Goal: Task Accomplishment & Management: Complete application form

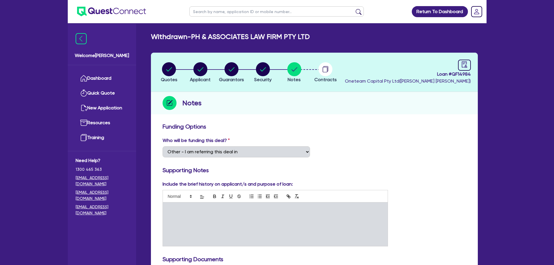
select select "Other"
click at [106, 75] on link "Dashboard" at bounding box center [102, 78] width 53 height 15
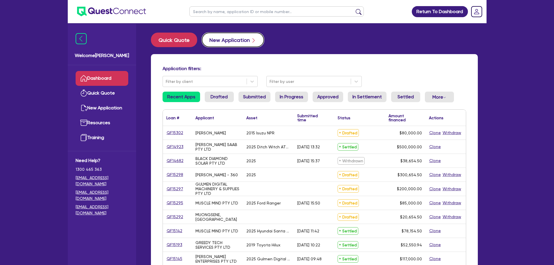
click at [229, 40] on button "New Application" at bounding box center [233, 40] width 62 height 15
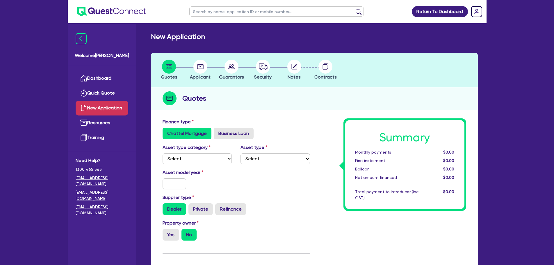
click at [211, 150] on div "Asset type category Select Cars and light trucks Primary assets Secondary asset…" at bounding box center [197, 154] width 78 height 20
click at [212, 154] on select "Select Cars and light trucks Primary assets Secondary assets Tertiary assets" at bounding box center [198, 158] width 70 height 11
select select "CARS_AND_LIGHT_TRUCKS"
click at [163, 153] on select "Select Cars and light trucks Primary assets Secondary assets Tertiary assets" at bounding box center [198, 158] width 70 height 11
drag, startPoint x: 263, startPoint y: 149, endPoint x: 261, endPoint y: 168, distance: 18.7
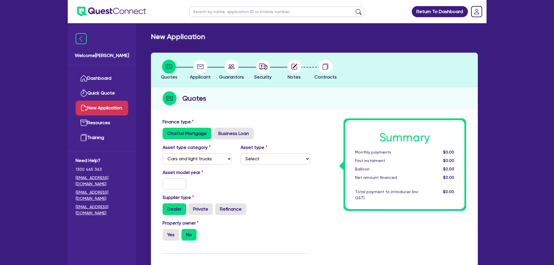
click at [262, 150] on label "Asset type" at bounding box center [254, 147] width 27 height 7
click at [260, 167] on div "Asset type category Select Cars and light trucks Primary assets Secondary asset…" at bounding box center [236, 156] width 156 height 25
click at [261, 162] on select "Select Passenger vehicles Vans and utes Light trucks up to 4.5 tonne" at bounding box center [276, 158] width 70 height 11
select select "VANS_AND_UTES"
click at [241, 153] on select "Select Passenger vehicles Vans and utes Light trucks up to 4.5 tonne" at bounding box center [276, 158] width 70 height 11
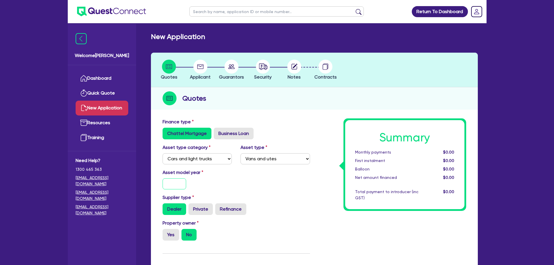
click at [169, 179] on input "text" at bounding box center [175, 183] width 24 height 11
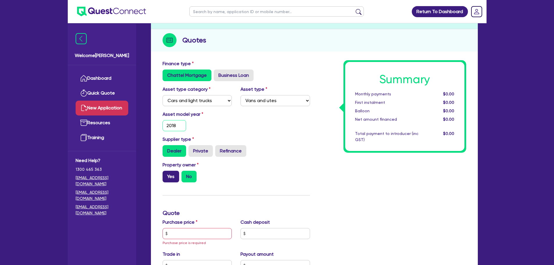
type input "2018"
click at [176, 177] on label "Yes" at bounding box center [171, 177] width 17 height 12
click at [166, 175] on input "Yes" at bounding box center [165, 173] width 4 height 4
radio input "true"
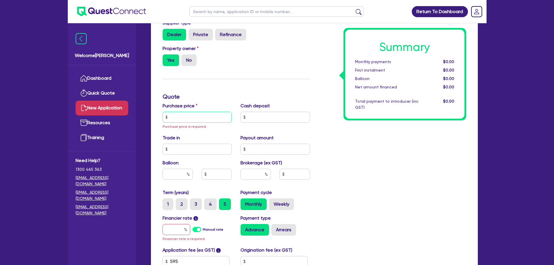
click at [196, 117] on input "text" at bounding box center [198, 117] width 70 height 11
click at [184, 113] on input "text" at bounding box center [198, 117] width 70 height 11
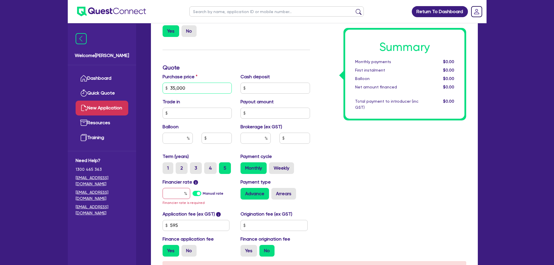
scroll to position [262, 0]
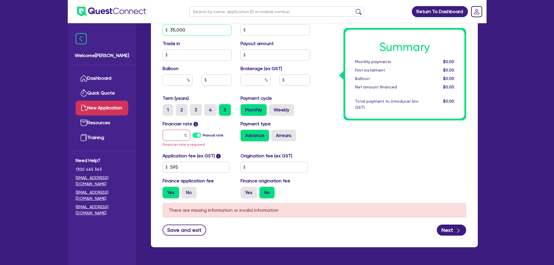
type input "35,000"
click at [176, 138] on input "text" at bounding box center [177, 135] width 28 height 11
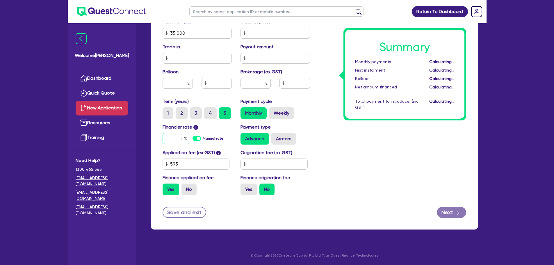
scroll to position [259, 0]
type input "12"
click at [318, 122] on div "Summary Monthly payments Calculating... First instalment Calculating... Balloon…" at bounding box center [392, 30] width 156 height 340
click at [451, 213] on button "Next" at bounding box center [451, 212] width 29 height 11
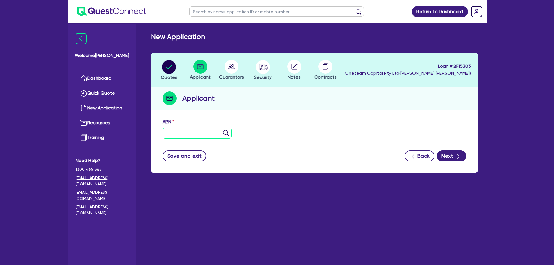
click at [208, 134] on input "text" at bounding box center [198, 133] width 70 height 11
paste input "85 690 345 781"
type input "85 690 345 781"
click at [226, 135] on img at bounding box center [226, 133] width 6 height 6
type input "TULAU INDUSTRIES PTY LTD"
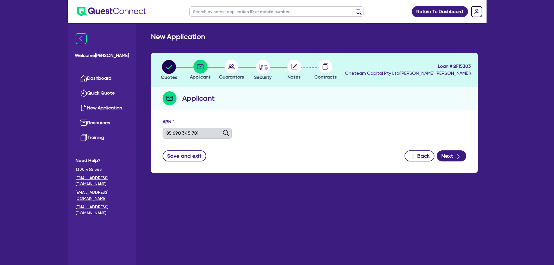
type input "Red Dirt Rubber"
select select "COMPANY"
type input "26/08/2025"
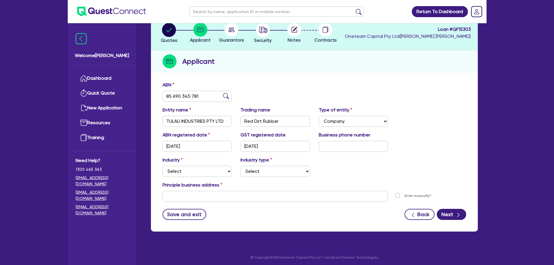
scroll to position [39, 0]
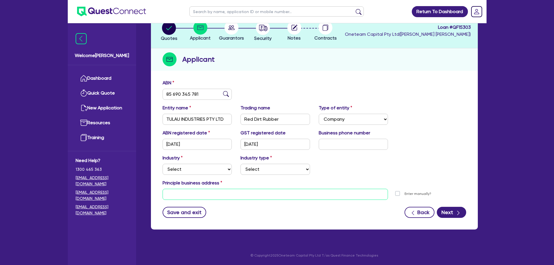
click at [225, 193] on input "text" at bounding box center [276, 194] width 226 height 11
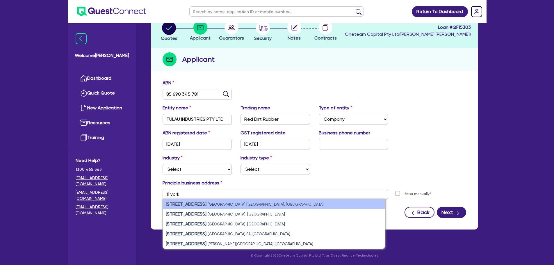
click at [266, 200] on li "11 York Street Sydney NSW, Australia" at bounding box center [274, 204] width 222 height 10
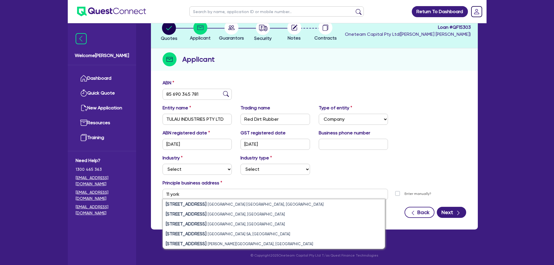
type input "11 York St Sydney NSW 2000"
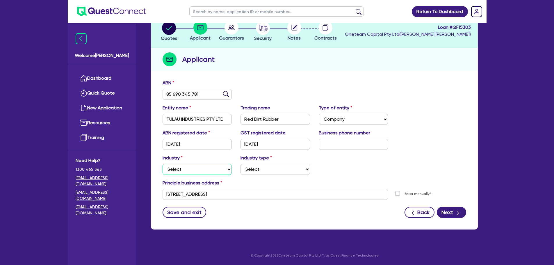
click at [213, 168] on select "Select Accomodation & Food Services Administrative & Support Services Agricultu…" at bounding box center [198, 169] width 70 height 11
select select "BUILDING_CONSTRUCTION"
click at [163, 164] on select "Select Accomodation & Food Services Administrative & Support Services Agricultu…" at bounding box center [198, 169] width 70 height 11
click at [260, 169] on select "Select Trades People Providing Services Direct to Consumers Trades People Provi…" at bounding box center [276, 169] width 70 height 11
select select "TRADES_SERVICES_CONSUMERS"
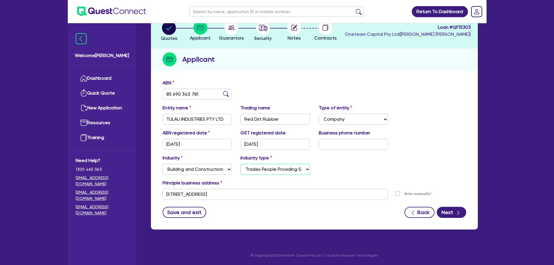
click at [241, 164] on select "Select Trades People Providing Services Direct to Consumers Trades People Provi…" at bounding box center [276, 169] width 70 height 11
click at [455, 213] on button "Next" at bounding box center [451, 212] width 29 height 11
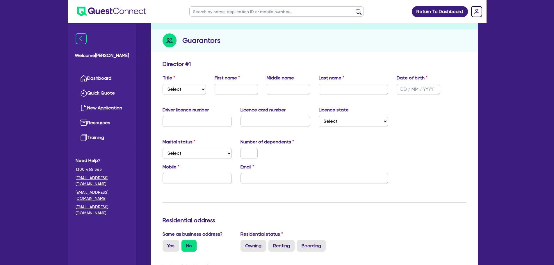
scroll to position [58, 0]
click at [201, 90] on select "Select Mr Mrs Ms Miss Dr" at bounding box center [184, 88] width 43 height 11
select select "MR"
click at [163, 83] on select "Select Mr Mrs Ms Miss Dr" at bounding box center [184, 88] width 43 height 11
click at [248, 79] on div "First name" at bounding box center [236, 84] width 52 height 20
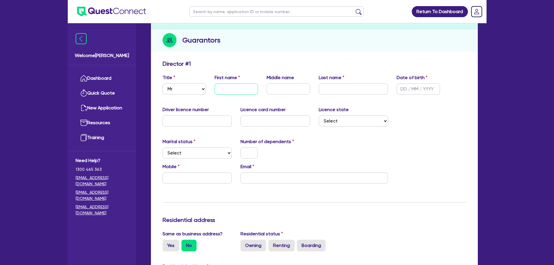
click at [240, 87] on input "text" at bounding box center [236, 88] width 43 height 11
type input "Kyle"
type input "Tulau"
type input "[DATE]"
click at [225, 151] on select "Select Single Married De Facto / Partner" at bounding box center [198, 152] width 70 height 11
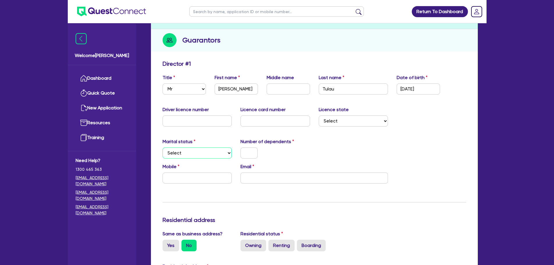
select select "MARRIED"
click at [163, 147] on select "Select Single Married De Facto / Partner" at bounding box center [198, 152] width 70 height 11
click at [245, 154] on input "text" at bounding box center [249, 152] width 17 height 11
click at [223, 172] on div "Mobile" at bounding box center [197, 173] width 78 height 20
click at [216, 177] on input "text" at bounding box center [198, 177] width 70 height 11
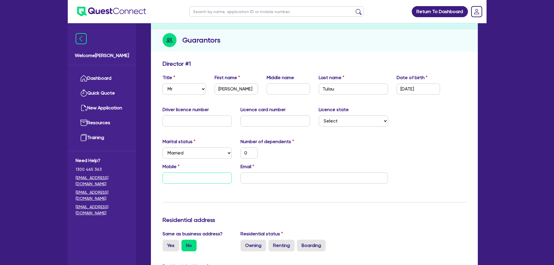
click at [188, 181] on input "text" at bounding box center [198, 177] width 70 height 11
type input "0"
paste input "439 361 660"
type input "0"
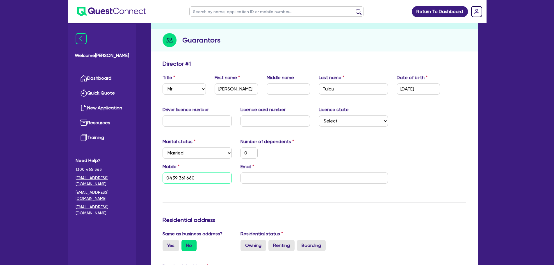
type input "0439 361 660"
click at [266, 180] on input "email" at bounding box center [314, 177] width 147 height 11
click at [258, 176] on input "email" at bounding box center [314, 177] width 147 height 11
paste input "kyle.tulau@gmail.com"
type input "0"
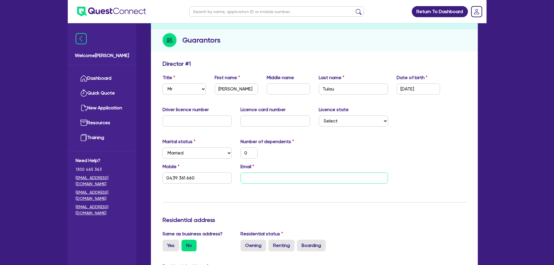
type input "0439 361 660"
type input "kyle.tulau@gmail.com"
click at [331, 141] on div "Marital status Select Single Married De Facto / Partner Number of dependents 0" at bounding box center [314, 150] width 312 height 25
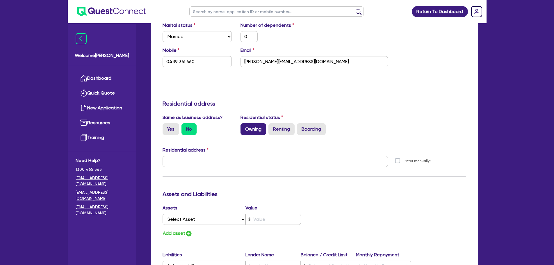
click at [251, 126] on label "Owning" at bounding box center [254, 129] width 26 height 12
click at [244, 126] on input "Owning" at bounding box center [243, 125] width 4 height 4
radio input "true"
type input "0"
type input "0439 361 660"
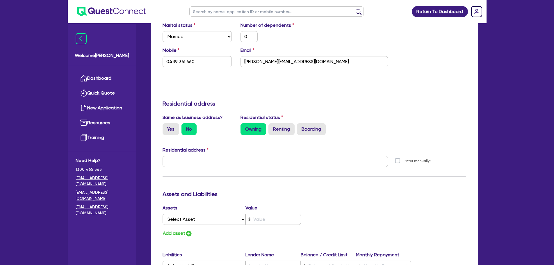
drag, startPoint x: 164, startPoint y: 129, endPoint x: 180, endPoint y: 129, distance: 15.7
click at [165, 129] on label "Yes" at bounding box center [171, 129] width 17 height 12
click at [165, 127] on input "Yes" at bounding box center [165, 125] width 4 height 4
radio input "true"
type input "0"
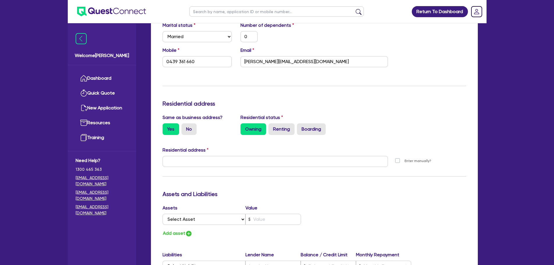
type input "0439 361 660"
type input "11 York St Sydney NSW 2000"
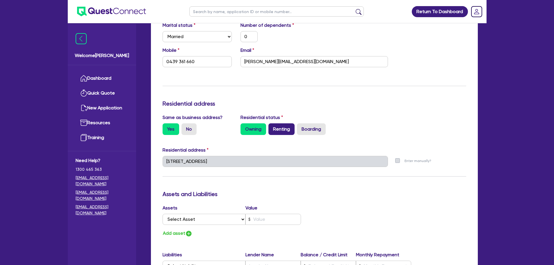
click at [282, 131] on label "Renting" at bounding box center [281, 129] width 26 height 12
click at [272, 127] on input "Renting" at bounding box center [270, 125] width 4 height 4
radio input "true"
type input "0"
type input "0439 361 660"
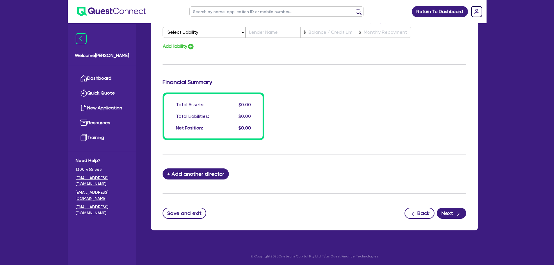
scroll to position [409, 0]
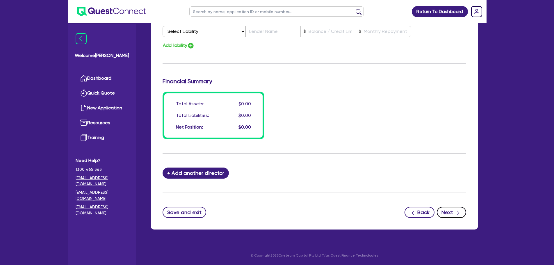
click at [453, 213] on button "Next" at bounding box center [451, 212] width 29 height 11
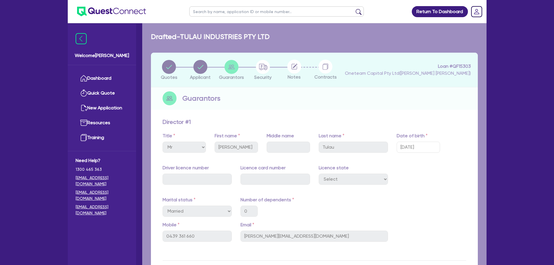
select select "CARS_AND_LIGHT_TRUCKS"
select select "VANS_AND_UTES"
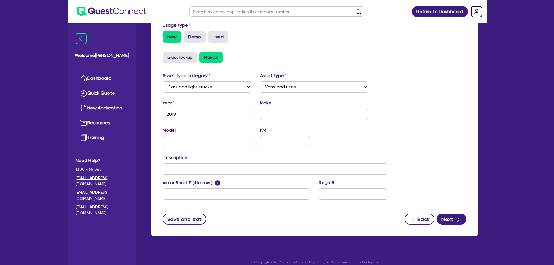
scroll to position [183, 0]
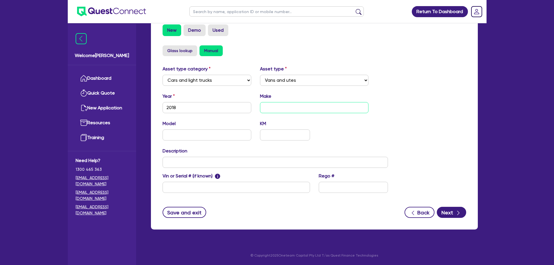
click at [290, 110] on input "text" at bounding box center [314, 107] width 108 height 11
type input "Mercedes"
type input "Ute"
click at [449, 210] on button "Next" at bounding box center [451, 212] width 29 height 11
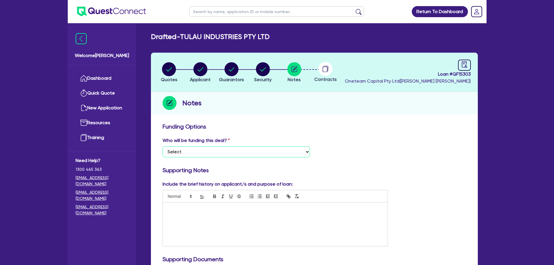
click at [251, 148] on select "Select I want Quest to fund 100% I will fund 100% I will co-fund with Quest Oth…" at bounding box center [236, 151] width 147 height 11
select select "Other"
click at [163, 146] on select "Select I want Quest to fund 100% I will fund 100% I will co-fund with Quest Oth…" at bounding box center [236, 151] width 147 height 11
click at [236, 213] on div at bounding box center [275, 224] width 225 height 44
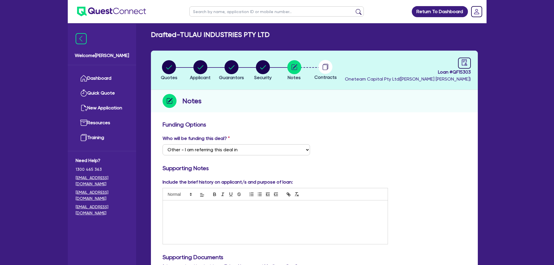
scroll to position [87, 0]
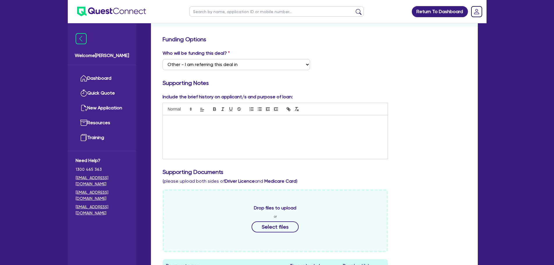
click at [259, 125] on div at bounding box center [275, 137] width 225 height 44
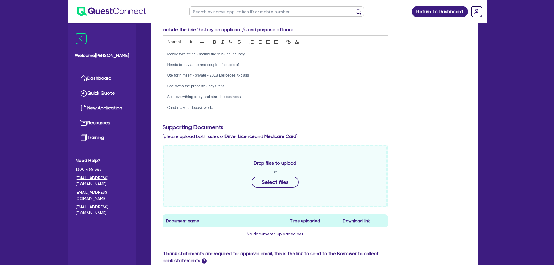
scroll to position [233, 0]
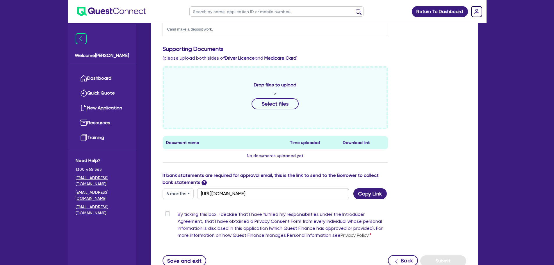
click at [178, 214] on label "By ticking this box, I declare that I have fulfilled my responsibilities under …" at bounding box center [283, 226] width 211 height 30
click at [167, 214] on input "By ticking this box, I declare that I have fulfilled my responsibilities under …" at bounding box center [165, 214] width 5 height 6
checkbox input "true"
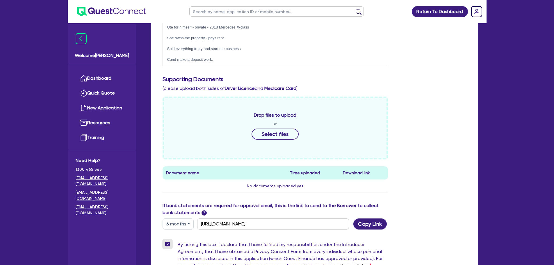
scroll to position [281, 0]
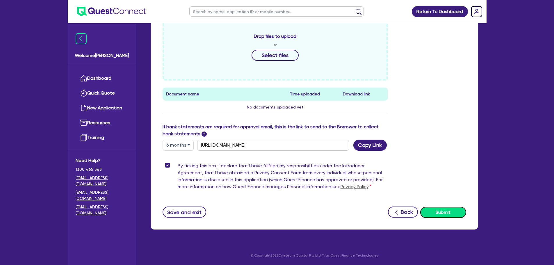
click at [458, 215] on button "Submit" at bounding box center [443, 212] width 46 height 11
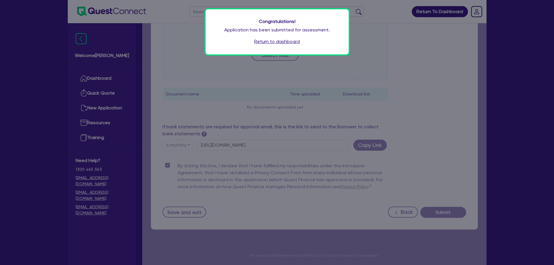
click at [277, 45] on link "Return to dashboard" at bounding box center [277, 41] width 46 height 7
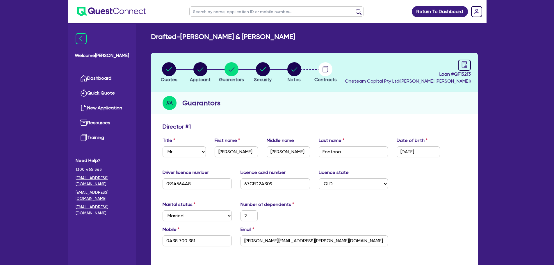
select select "MR"
select select "QLD"
select select "MARRIED"
select select "CASH"
select select "PROPERTY"
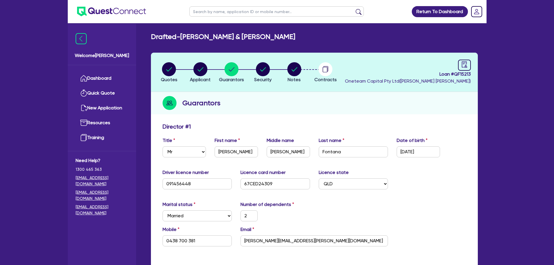
select select "TRUCK"
select select "VEHICLE"
select select "HOUSEHOLD_PERSONAL"
select select "MORTGAGE"
select select "MRS"
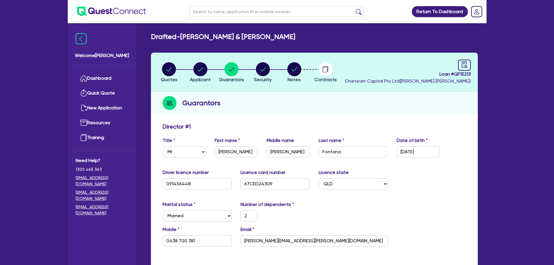
select select "QLD"
select select "MARRIED"
select select "CASH"
select select "PROPERTY"
select select "TRUCK"
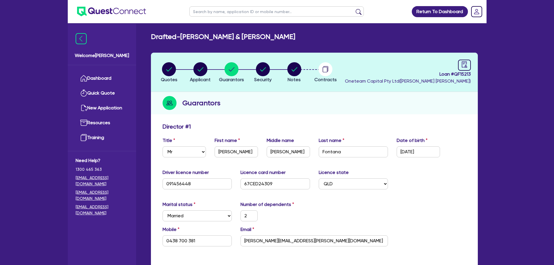
select select "VEHICLE"
select select "HOUSEHOLD_PERSONAL"
select select "MORTGAGE"
click at [108, 74] on link "Dashboard" at bounding box center [102, 78] width 53 height 15
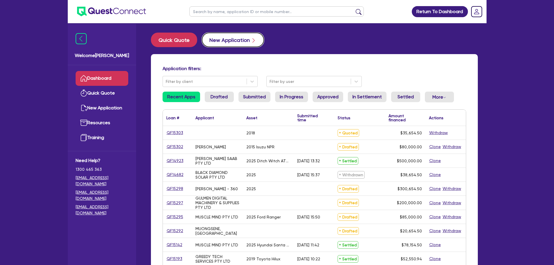
click at [232, 40] on button "New Application" at bounding box center [233, 40] width 62 height 15
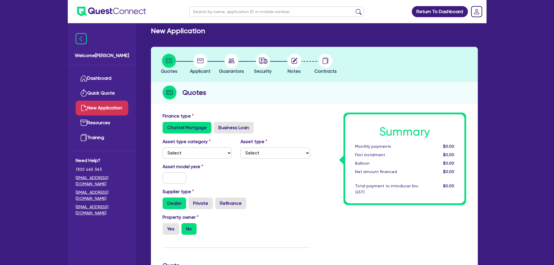
scroll to position [87, 0]
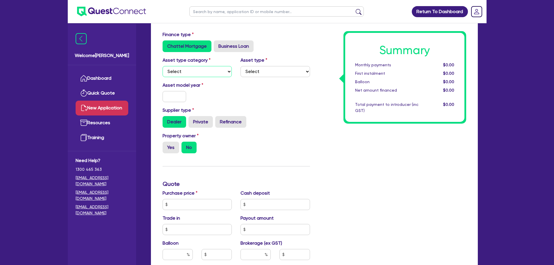
click at [212, 74] on select "Select Cars and light trucks Primary assets Secondary assets Tertiary assets" at bounding box center [198, 71] width 70 height 11
select select "PRIMARY_ASSETS"
click at [163, 66] on select "Select Cars and light trucks Primary assets Secondary assets Tertiary assets" at bounding box center [198, 71] width 70 height 11
click at [253, 73] on select "Select Heavy trucks over 4.5 tonne Trailers Bus and coaches Yellow goods and ex…" at bounding box center [276, 71] width 70 height 11
select select "TRAILERS"
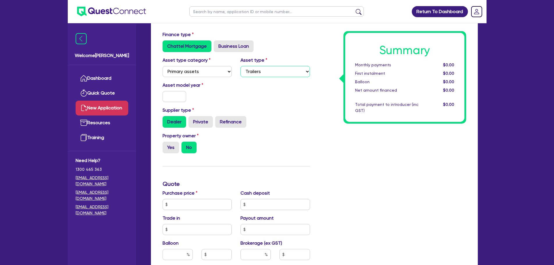
click at [241, 66] on select "Select Heavy trucks over 4.5 tonne Trailers Bus and coaches Yellow goods and ex…" at bounding box center [276, 71] width 70 height 11
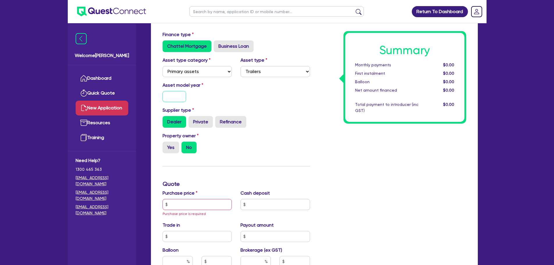
drag, startPoint x: 176, startPoint y: 96, endPoint x: 181, endPoint y: 95, distance: 5.2
click at [176, 95] on input "text" at bounding box center [175, 96] width 24 height 11
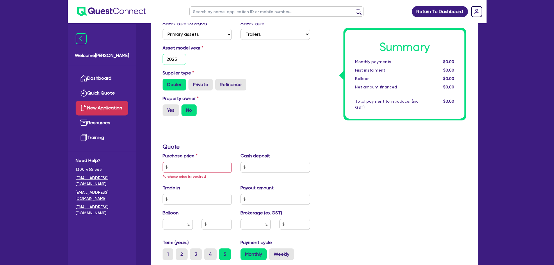
scroll to position [175, 0]
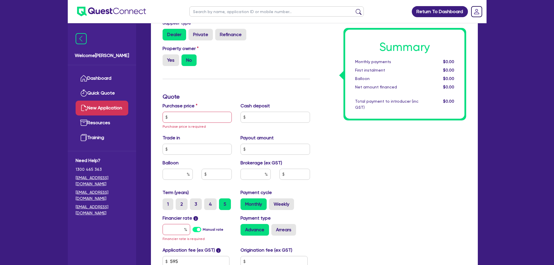
type input "2025"
click at [200, 118] on input "text" at bounding box center [198, 117] width 70 height 11
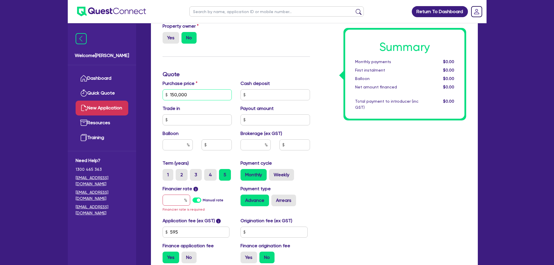
scroll to position [262, 0]
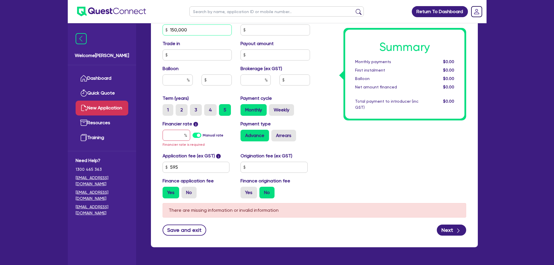
type input "150,000"
click at [177, 134] on input "text" at bounding box center [177, 135] width 28 height 11
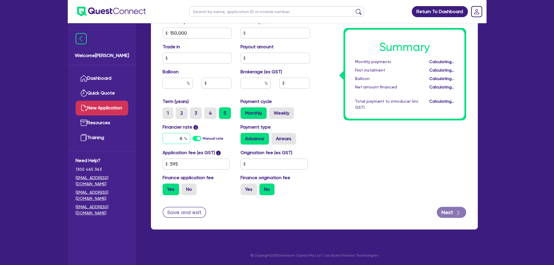
scroll to position [259, 0]
type input "6"
click at [327, 113] on div "Summary Monthly payments $2,898.09 First instalment $2,898.09 Balloon $0.00 Net…" at bounding box center [392, 30] width 156 height 340
click at [450, 214] on button "Next" at bounding box center [451, 212] width 29 height 11
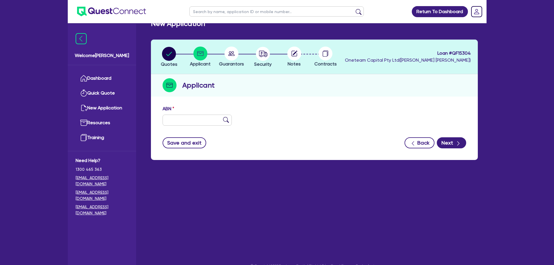
scroll to position [23, 0]
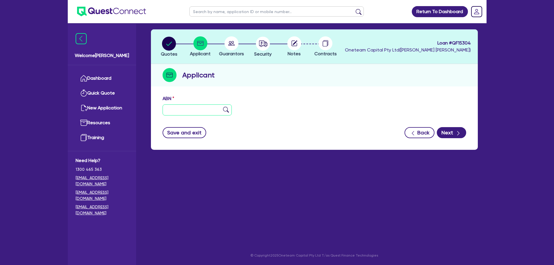
click at [201, 110] on input "text" at bounding box center [198, 109] width 70 height 11
click at [183, 107] on input "text" at bounding box center [198, 109] width 70 height 11
paste input "66 627 281 083"
type input "66 627 281 083"
click at [225, 109] on img at bounding box center [226, 110] width 6 height 6
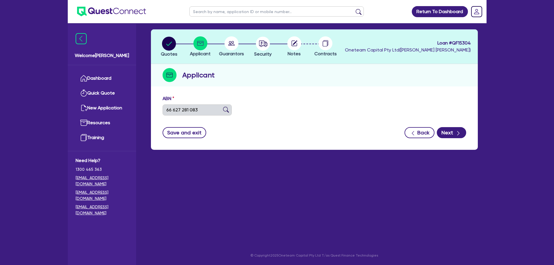
type input "VICTORIAN TRANSPORT COMPANY PTY LTD"
select select "COMPANY"
type input "03/07/2018"
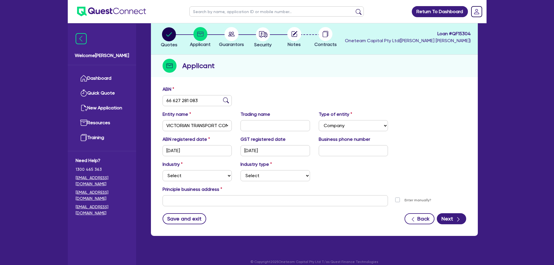
scroll to position [39, 0]
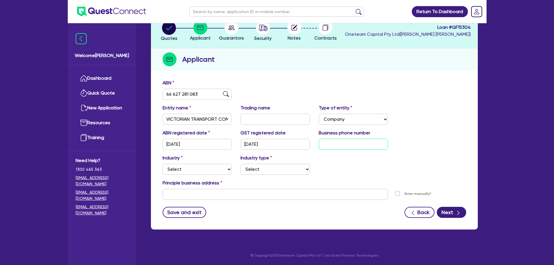
drag, startPoint x: 353, startPoint y: 141, endPoint x: 345, endPoint y: 140, distance: 7.9
click at [352, 141] on input "text" at bounding box center [354, 144] width 70 height 11
click at [225, 169] on select "Select Accomodation & Food Services Administrative & Support Services Agricultu…" at bounding box center [198, 169] width 70 height 11
select select "TRANSPORT_WAREHOUSING"
click at [163, 164] on select "Select Accomodation & Food Services Administrative & Support Services Agricultu…" at bounding box center [198, 169] width 70 height 11
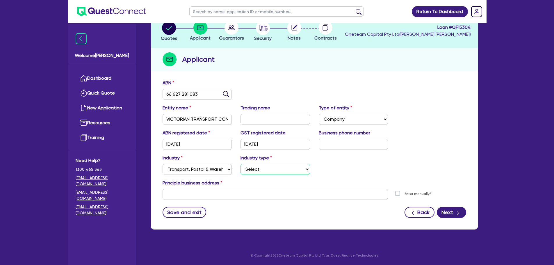
click at [258, 170] on select "Select Taxi & Luxury Car Services Passengers & Freight Transport Services Posta…" at bounding box center [276, 169] width 70 height 11
select select "POSTAL_DELIVERY"
click at [241, 164] on select "Select Taxi & Luxury Car Services Passengers & Freight Transport Services Posta…" at bounding box center [276, 169] width 70 height 11
click at [255, 194] on input "text" at bounding box center [276, 194] width 226 height 11
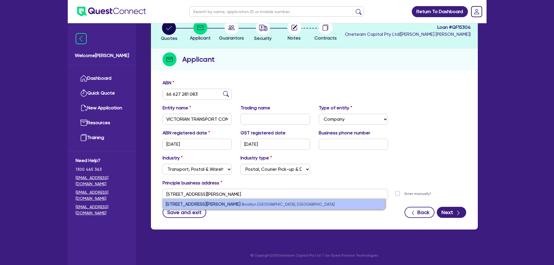
click at [286, 202] on li "69 Bunting Road Brooklyn VIC, Australia" at bounding box center [274, 204] width 222 height 10
type input "[STREET_ADDRESS][PERSON_NAME]"
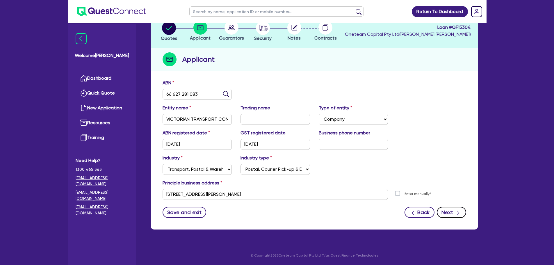
click at [454, 211] on button "Next" at bounding box center [451, 212] width 29 height 11
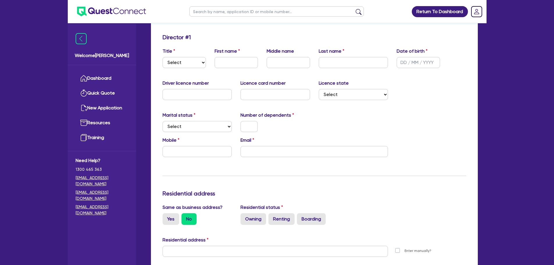
scroll to position [87, 0]
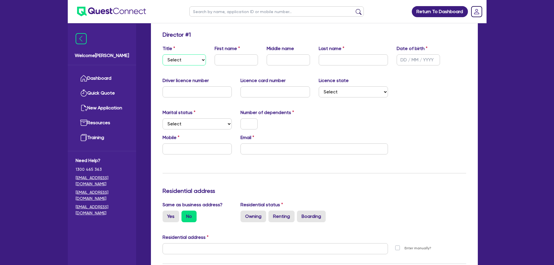
drag, startPoint x: 183, startPoint y: 60, endPoint x: 183, endPoint y: 65, distance: 4.4
click at [183, 60] on select "Select Mr Mrs Ms Miss Dr" at bounding box center [184, 59] width 43 height 11
select select "MR"
click at [163, 54] on select "Select Mr Mrs Ms Miss Dr" at bounding box center [184, 59] width 43 height 11
click at [238, 57] on input "text" at bounding box center [236, 59] width 43 height 11
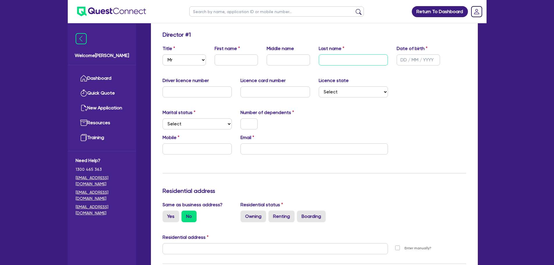
click at [332, 55] on input "text" at bounding box center [354, 59] width 70 height 11
click at [226, 61] on input "text" at bounding box center [236, 59] width 43 height 11
type input "[PERSON_NAME]"
click at [344, 58] on input "text" at bounding box center [354, 59] width 70 height 11
type input "[PERSON_NAME]"
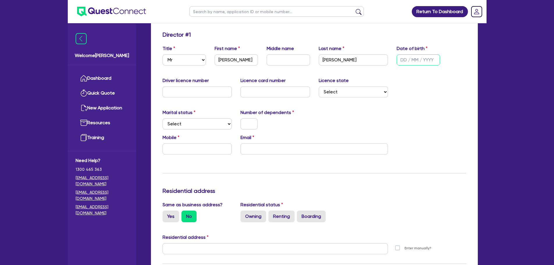
click at [407, 60] on input "text" at bounding box center [418, 59] width 43 height 11
type input "[DATE]"
click at [185, 94] on input "text" at bounding box center [198, 91] width 70 height 11
drag, startPoint x: 202, startPoint y: 123, endPoint x: 204, endPoint y: 128, distance: 5.6
click at [202, 123] on select "Select Single Married De Facto / Partner" at bounding box center [198, 123] width 70 height 11
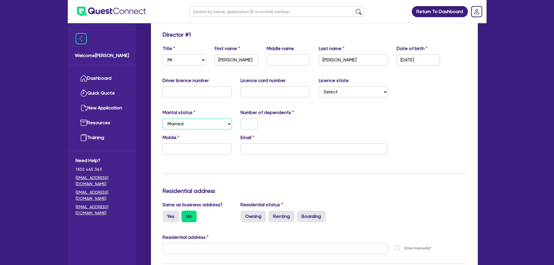
click at [163, 118] on select "Select Single Married De Facto / Partner" at bounding box center [198, 123] width 70 height 11
click at [205, 121] on select "Select Single Married De Facto / Partner" at bounding box center [198, 123] width 70 height 11
click at [163, 118] on select "Select Single Married De Facto / Partner" at bounding box center [198, 123] width 70 height 11
click at [209, 121] on select "Select Single Married De Facto / Partner" at bounding box center [198, 123] width 70 height 11
select select "MARRIED"
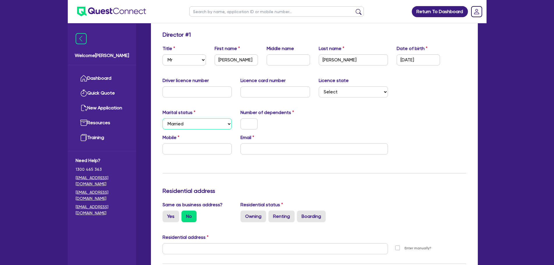
click at [163, 118] on select "Select Single Married De Facto / Partner" at bounding box center [198, 123] width 70 height 11
click at [254, 122] on input "text" at bounding box center [249, 123] width 17 height 11
click at [184, 156] on div "Mobile Email" at bounding box center [314, 146] width 312 height 25
click at [183, 146] on input "text" at bounding box center [198, 148] width 70 height 11
type input "2"
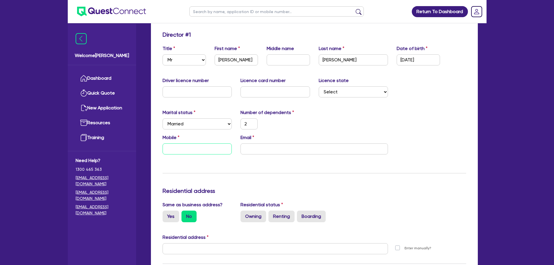
type input "0"
type input "2"
type input "04"
type input "2"
type input "040"
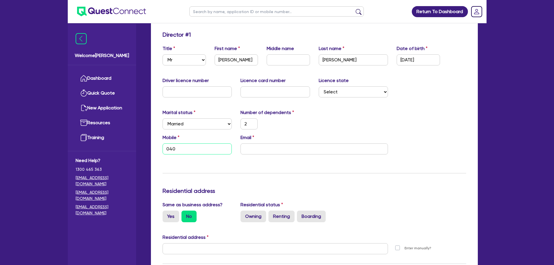
type input "2"
type input "0404"
type input "2"
type input "0404 8"
type input "2"
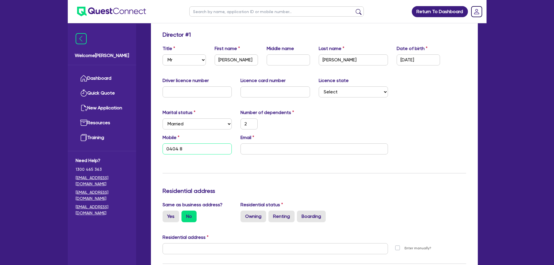
type input "0404 81"
type input "2"
type input "0404 818"
type input "2"
type input "0404 818 5"
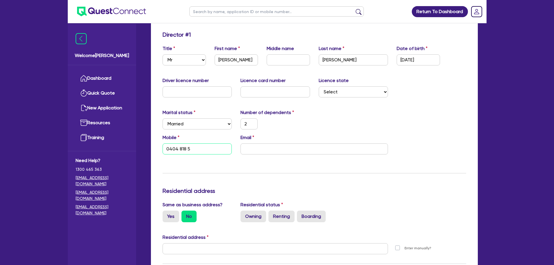
type input "2"
type input "0404 818 56"
type input "2"
type input "0404 818 567"
click at [285, 151] on input "email" at bounding box center [314, 148] width 147 height 11
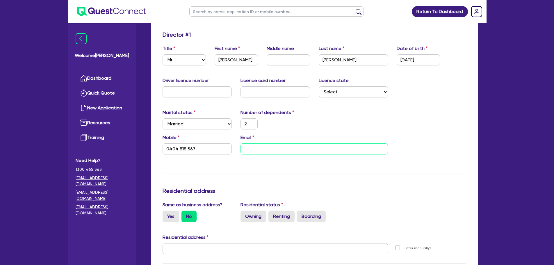
type input "2"
type input "0404 818 567"
type input "i"
type input "2"
type input "0404 818 567"
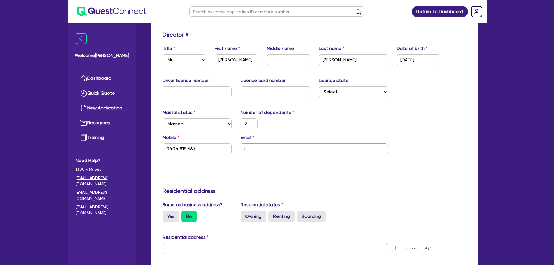
type input "in"
type input "2"
type input "0404 818 567"
type input "info"
type input "2"
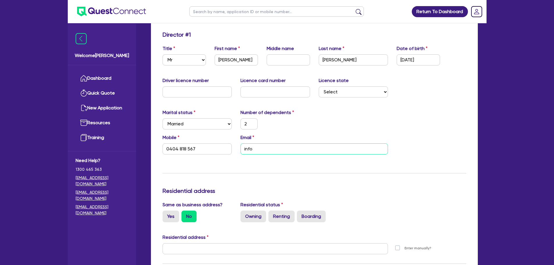
type input "0404 818 567"
type input "2"
type input "0404 818 567"
type input "info@"
type input "2"
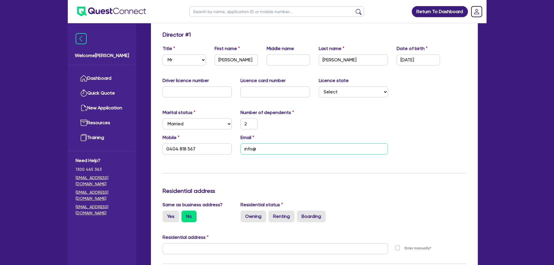
type input "0404 818 567"
type input "info@v"
type input "2"
type input "0404 818 567"
type input "info@vi"
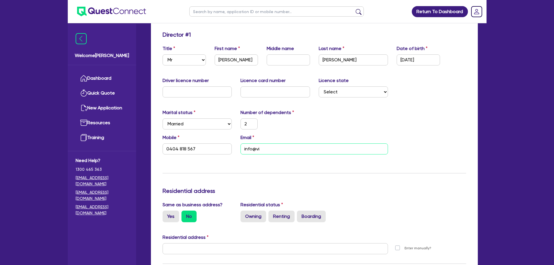
type input "2"
type input "0404 818 567"
type input "info@vic"
type input "2"
type input "0404 818 567"
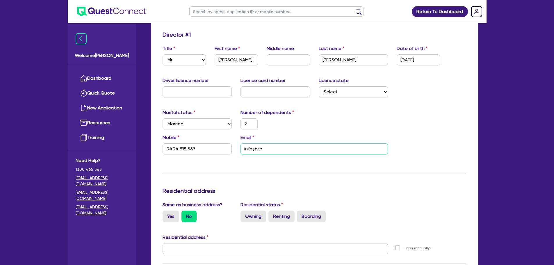
type input "info@vict"
type input "2"
type input "0404 818 567"
type input "info@victo"
type input "2"
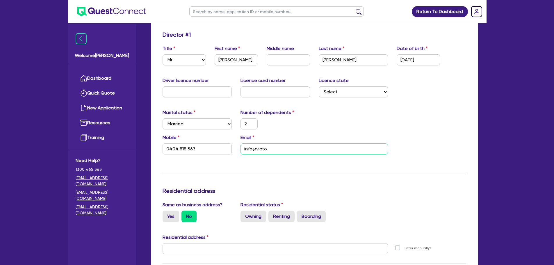
type input "0404 818 567"
type input "info@victor"
type input "2"
type input "0404 818 567"
type input "info@victori"
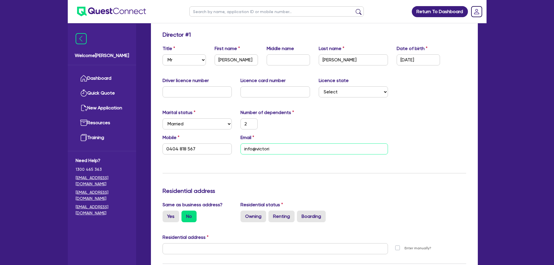
type input "2"
type input "0404 818 567"
type input "info@victoria"
type input "2"
type input "0404 818 567"
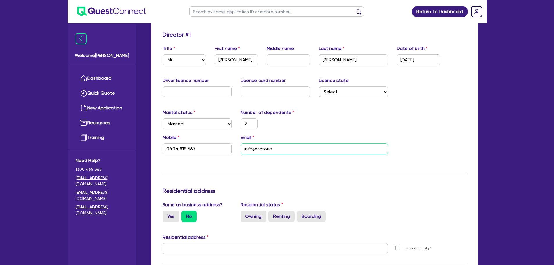
type input "info@victorian"
type input "2"
type input "0404 818 567"
type input "info@victoriant"
type input "2"
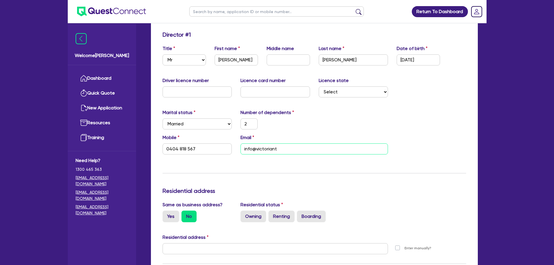
type input "0404 818 567"
type input "info@victoriantr"
type input "2"
type input "0404 818 567"
type input "info@victoriantra"
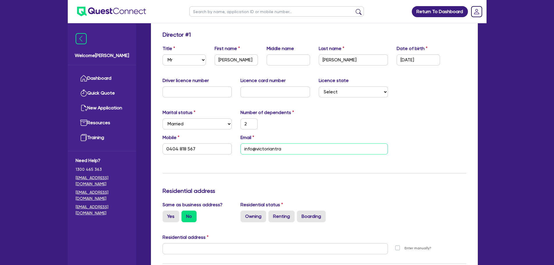
type input "2"
type input "0404 818 567"
type input "info@victoriantran"
type input "2"
type input "0404 818 567"
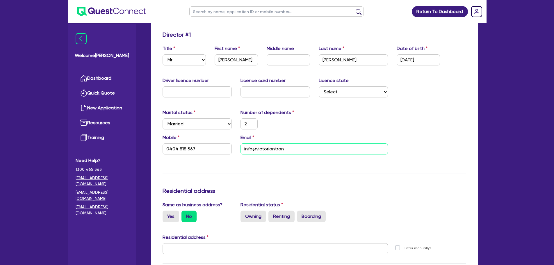
type input "info@victoriantrans"
type input "2"
type input "0404 818 567"
type input "info@victoriantransp"
type input "2"
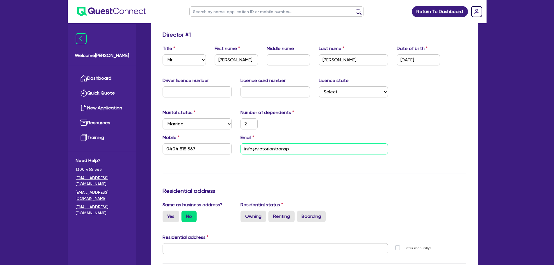
type input "0404 818 567"
type input "info@victoriantranspo"
type input "2"
type input "0404 818 567"
type input "info@victoriantransport"
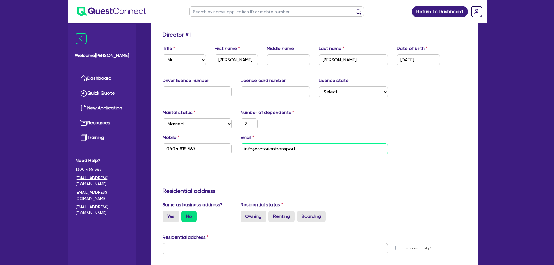
type input "2"
type input "0404 818 567"
type input "2"
type input "0404 818 567"
type input "info@victoriantransport."
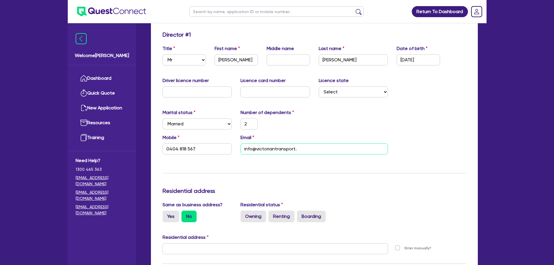
type input "2"
type input "0404 818 567"
type input "info@victoriantransport.c"
type input "2"
type input "0404 818 567"
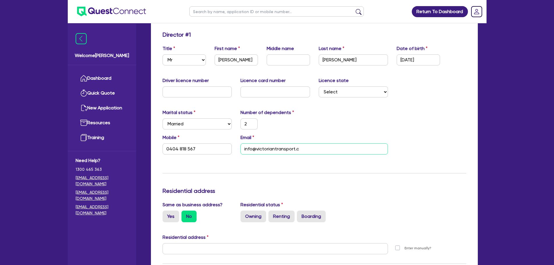
type input "info@victoriantransport.co"
type input "2"
type input "0404 818 567"
type input "info@victoriantransport.com"
type input "2"
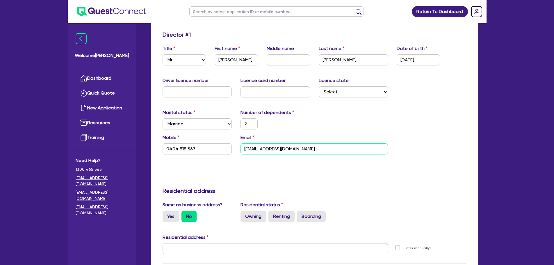
type input "0404 818 567"
type input "info@victoriantransport.com."
type input "2"
type input "0404 818 567"
type input "info@victoriantransport.com.a"
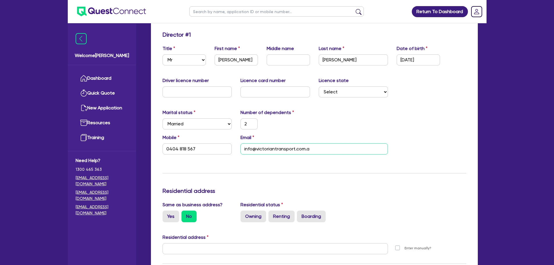
type input "2"
type input "0404 818 567"
type input "[EMAIL_ADDRESS][DOMAIN_NAME]"
click at [359, 124] on div "Marital status Select [DEMOGRAPHIC_DATA] Married De Facto / Partner Number of d…" at bounding box center [314, 121] width 312 height 25
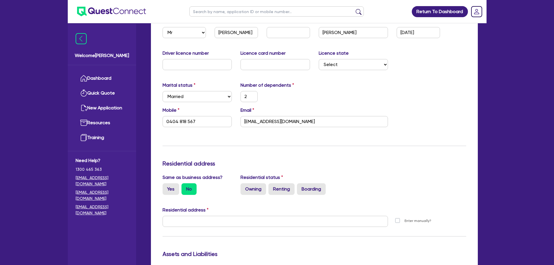
scroll to position [175, 0]
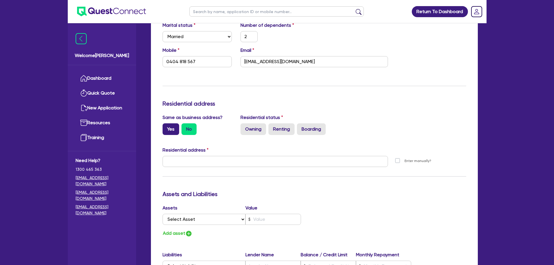
click at [172, 130] on label "Yes" at bounding box center [171, 129] width 17 height 12
click at [166, 127] on input "Yes" at bounding box center [165, 125] width 4 height 4
radio input "true"
type input "2"
type input "0404 818 567"
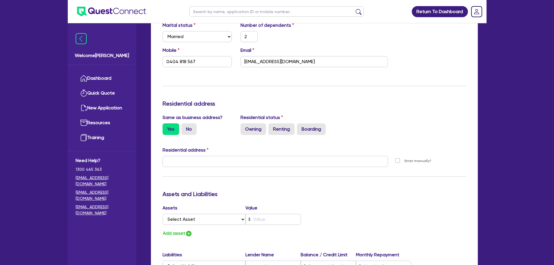
type input "[STREET_ADDRESS][PERSON_NAME]"
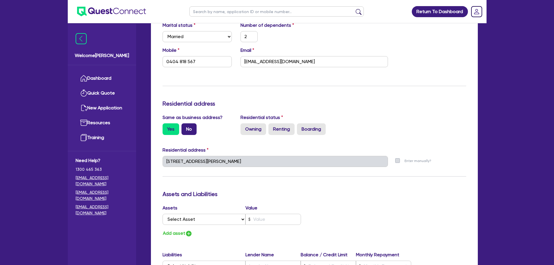
click at [185, 129] on label "No" at bounding box center [188, 129] width 15 height 12
click at [185, 127] on input "No" at bounding box center [183, 125] width 4 height 4
radio input "true"
type input "2"
type input "0404 818 567"
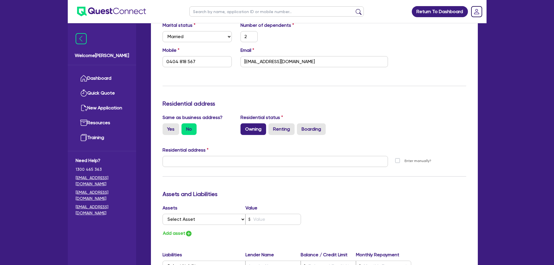
click at [256, 131] on label "Owning" at bounding box center [254, 129] width 26 height 12
click at [244, 127] on input "Owning" at bounding box center [243, 125] width 4 height 4
radio input "true"
type input "2"
type input "0404 818 567"
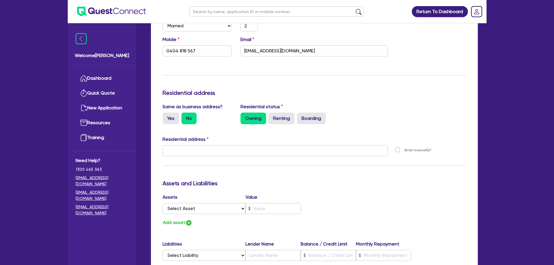
scroll to position [233, 0]
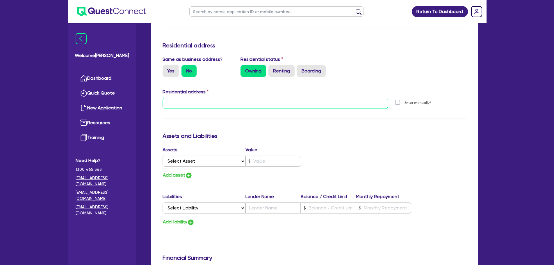
click at [202, 108] on input "text" at bounding box center [276, 103] width 226 height 11
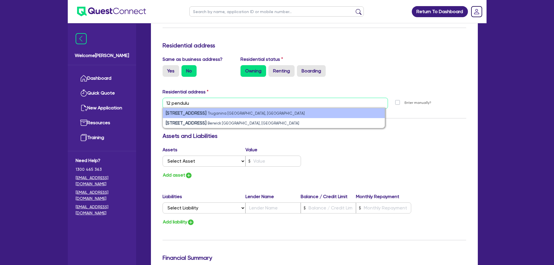
type input "12 pendulu"
click at [220, 114] on small "Truganina VIC, Australia" at bounding box center [256, 113] width 97 height 4
type input "2"
type input "0404 818 567"
type input "[STREET_ADDRESS]"
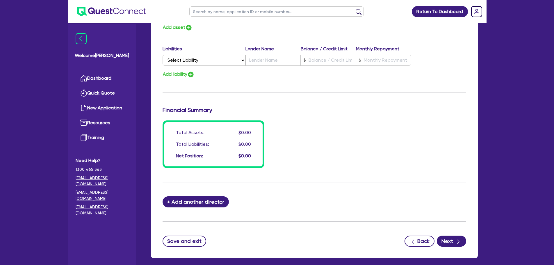
scroll to position [409, 0]
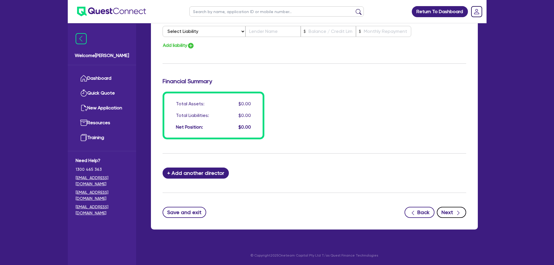
click at [448, 212] on button "Next" at bounding box center [451, 212] width 29 height 11
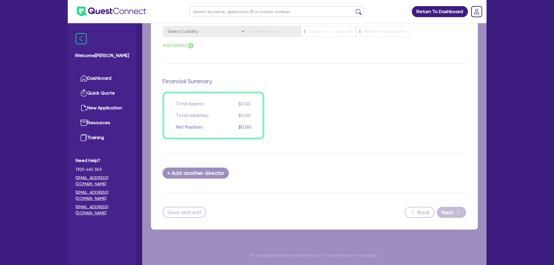
select select "PRIMARY_ASSETS"
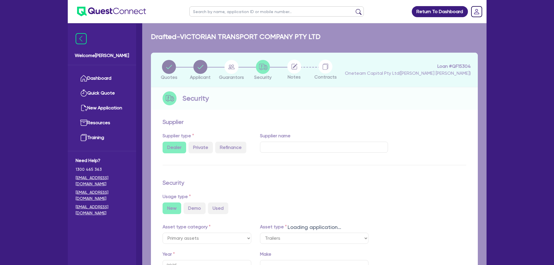
select select "TRAILERS"
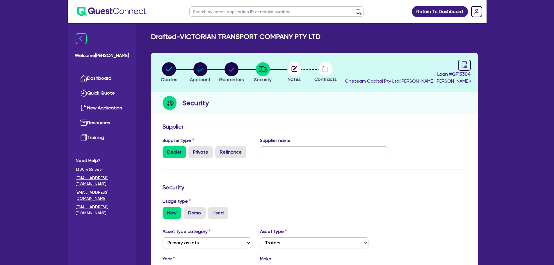
click at [295, 65] on circle at bounding box center [294, 69] width 14 height 14
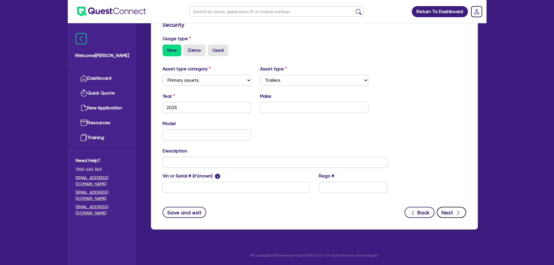
click at [448, 213] on button "Next" at bounding box center [451, 212] width 29 height 11
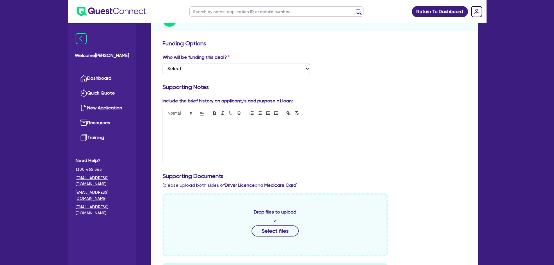
scroll to position [87, 0]
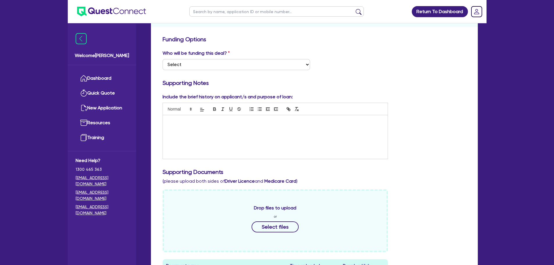
click at [261, 131] on div at bounding box center [275, 137] width 225 height 44
click at [282, 60] on select "Select I want Quest to fund 100% I will fund 100% I will co-fund with Quest Oth…" at bounding box center [236, 64] width 147 height 11
select select "Other"
click at [163, 59] on select "Select I want Quest to fund 100% I will fund 100% I will co-fund with Quest Oth…" at bounding box center [236, 64] width 147 height 11
click at [243, 124] on div at bounding box center [275, 137] width 225 height 44
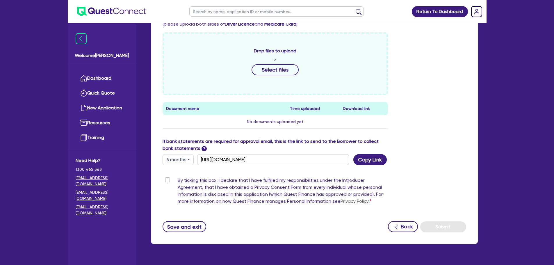
scroll to position [259, 0]
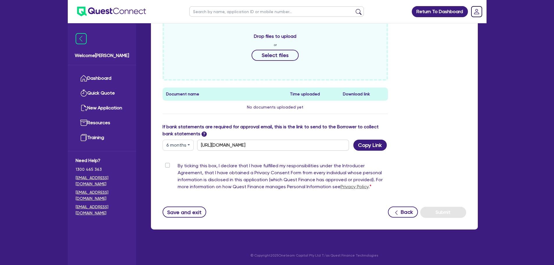
click at [178, 165] on label "By ticking this box, I declare that I have fulfilled my responsibilities under …" at bounding box center [283, 177] width 211 height 30
click at [167, 165] on input "By ticking this box, I declare that I have fulfilled my responsibilities under …" at bounding box center [165, 165] width 5 height 6
checkbox input "true"
click at [444, 213] on button "Submit" at bounding box center [443, 212] width 46 height 11
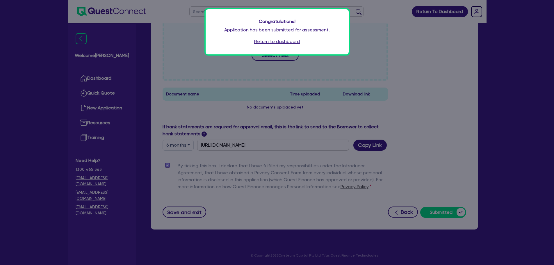
click at [279, 43] on link "Return to dashboard" at bounding box center [277, 41] width 46 height 7
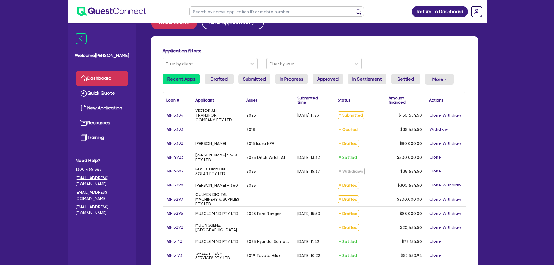
scroll to position [58, 0]
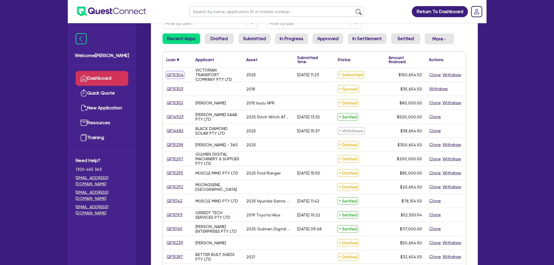
click at [170, 76] on link "QF15304" at bounding box center [174, 75] width 17 height 7
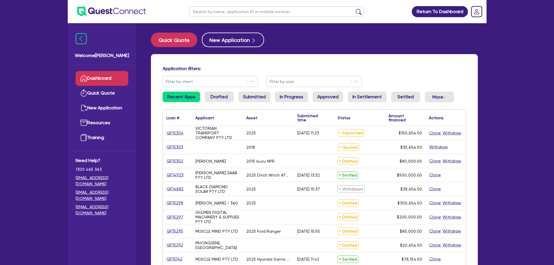
select select "PRIMARY_ASSETS"
select select "TRAILERS"
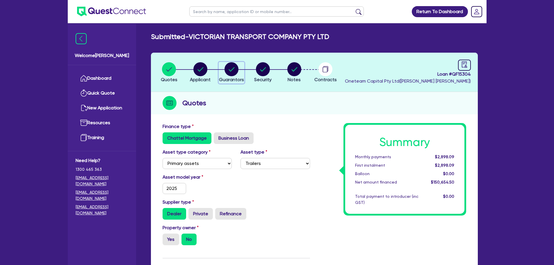
click at [230, 74] on circle "button" at bounding box center [232, 69] width 14 height 14
select select "MR"
select select "MARRIED"
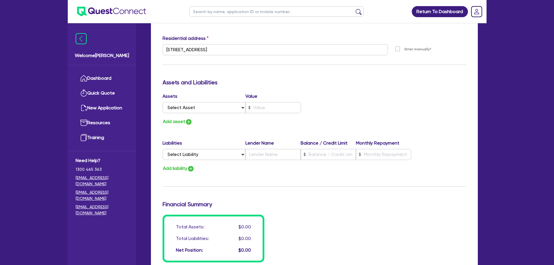
scroll to position [407, 0]
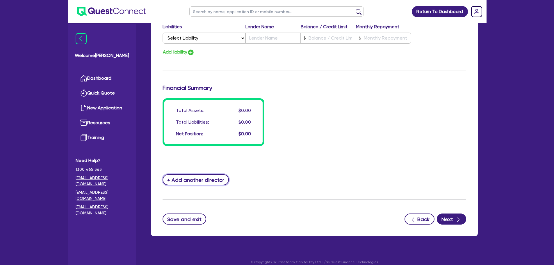
click at [201, 182] on button "+ Add another director" at bounding box center [196, 179] width 67 height 11
type input "2"
type input "0404818567"
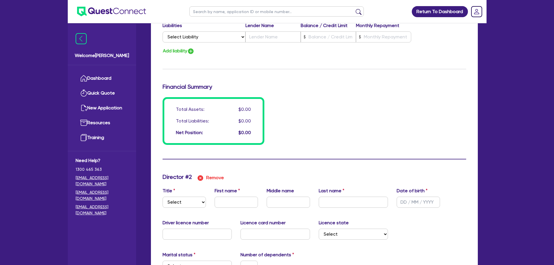
scroll to position [465, 0]
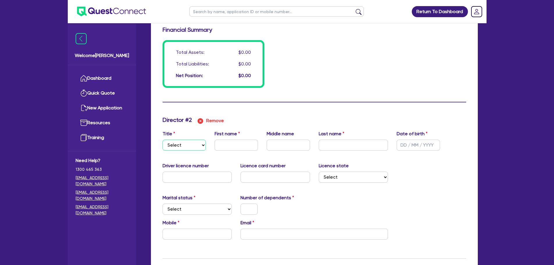
drag, startPoint x: 181, startPoint y: 146, endPoint x: 184, endPoint y: 150, distance: 5.0
click at [181, 146] on select "Select Mr Mrs Ms Miss Dr" at bounding box center [184, 145] width 43 height 11
select select "MR"
click at [163, 140] on select "Select Mr Mrs Ms Miss Dr" at bounding box center [184, 145] width 43 height 11
type input "2"
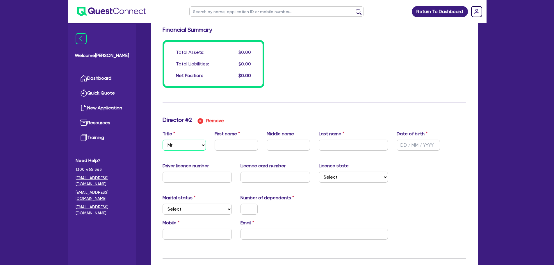
type input "0404818567"
click at [230, 149] on input "text" at bounding box center [236, 145] width 43 height 11
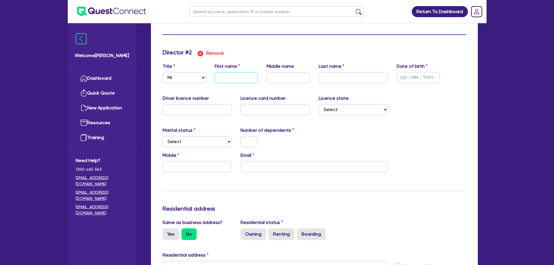
scroll to position [524, 0]
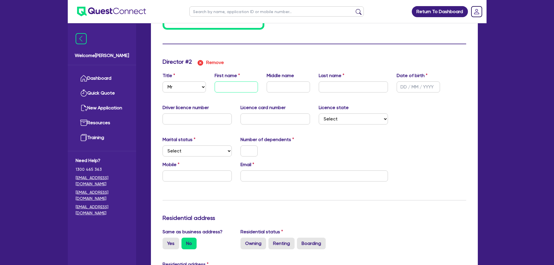
type input "2"
type input "0404818567"
type input "A"
type input "2"
type input "0404818567"
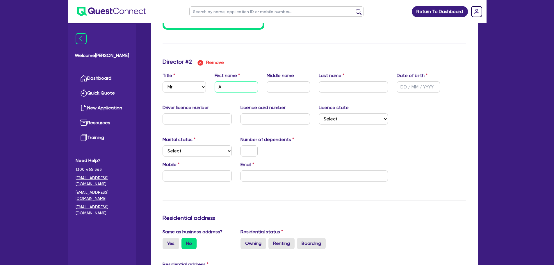
type input "Am"
type input "2"
type input "0404818567"
type input "Ama"
type input "2"
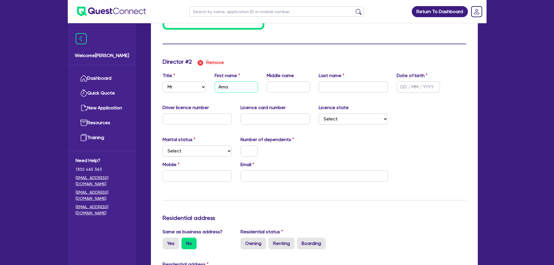
type input "0404818567"
type input "Aman"
type input "2"
type input "0404818567"
type input "Amanp"
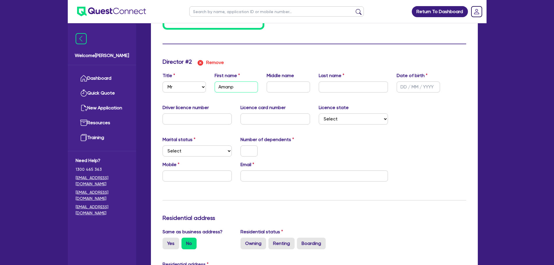
type input "2"
type input "0404818567"
type input "Amanpre"
type input "2"
type input "0404818567"
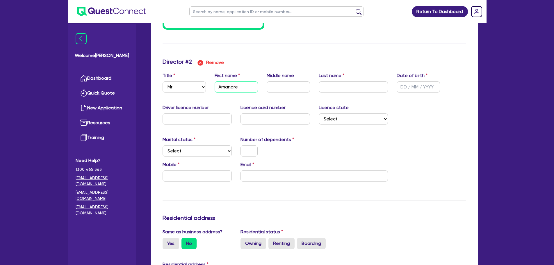
type input "2"
type input "0404818567"
type input "Amanpree"
type input "2"
type input "0404818567"
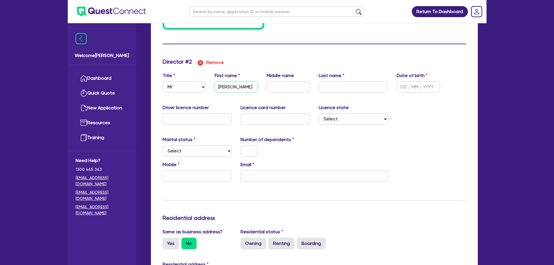
type input "[PERSON_NAME]"
type input "2"
type input "0404818567"
type input "S"
type input "2"
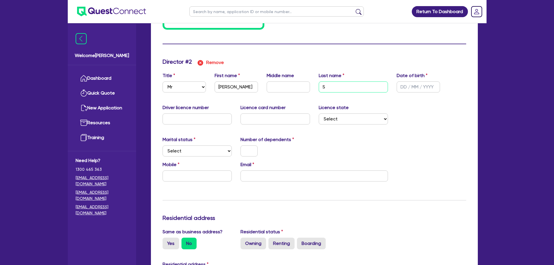
type input "0404818567"
type input "Si"
type input "2"
type input "0404818567"
type input "Sin"
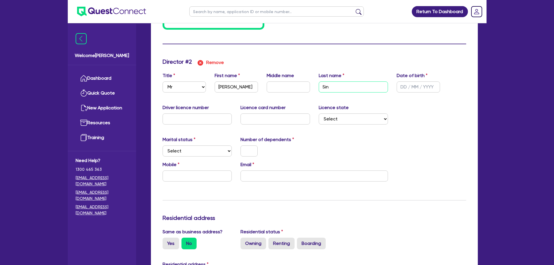
type input "2"
type input "0404818567"
type input "Sing"
type input "2"
type input "0404818567"
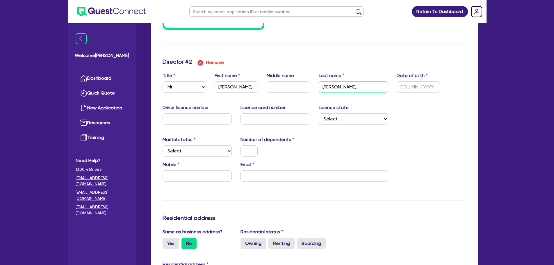
type input "[PERSON_NAME]"
type input "2"
type input "0404818567"
type input "0 / /"
type input "2"
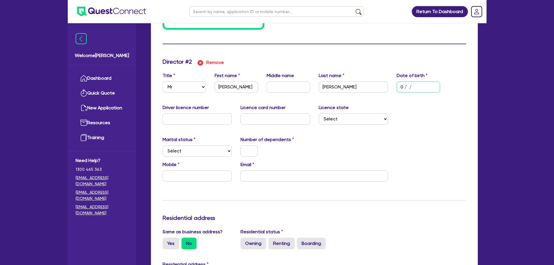
type input "0404818567"
type input "01/ /"
type input "2"
type input "0404818567"
type input "01/0 /"
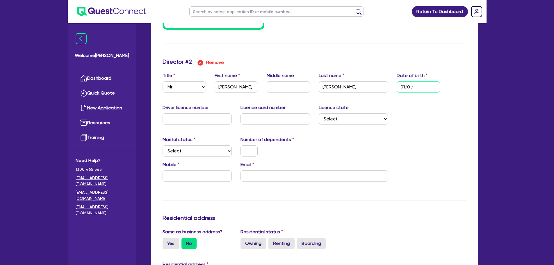
type input "2"
type input "0404818567"
type input "01/01/"
type input "2"
type input "0404818567"
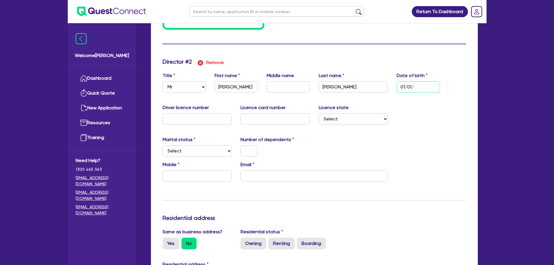
type input "01/01/2"
type input "2"
type input "0404818567"
type input "[DATE]"
type input "2"
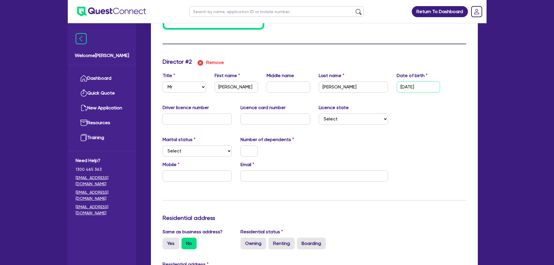
type input "0404818567"
type input "01/01/200"
type input "2"
type input "0404818567"
type input "[DATE]"
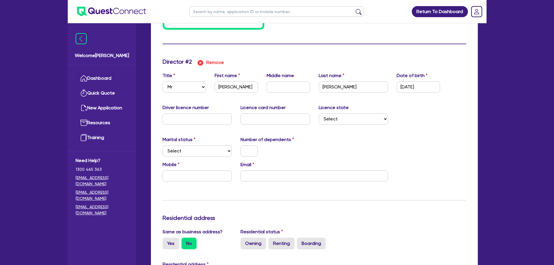
click at [220, 152] on select "Select Single Married De Facto / Partner" at bounding box center [198, 150] width 70 height 11
select select "SINGLE"
click at [163, 145] on select "Select Single Married De Facto / Partner" at bounding box center [198, 150] width 70 height 11
type input "2"
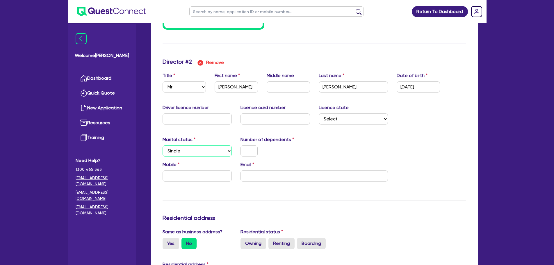
type input "0404818567"
click at [245, 152] on input "text" at bounding box center [249, 150] width 17 height 11
type input "2"
type input "0404818567"
type input "2"
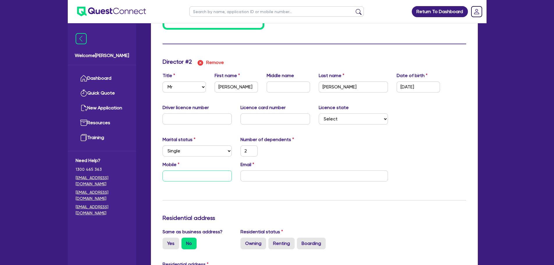
click at [213, 172] on input "text" at bounding box center [198, 175] width 70 height 11
drag, startPoint x: 429, startPoint y: 88, endPoint x: 402, endPoint y: 95, distance: 27.7
click at [398, 88] on input "[DATE]" at bounding box center [418, 86] width 43 height 11
click at [414, 106] on div "Driver licence number Licence card number Licence state Select [GEOGRAPHIC_DATA…" at bounding box center [314, 116] width 312 height 25
drag, startPoint x: 430, startPoint y: 85, endPoint x: 388, endPoint y: 85, distance: 41.6
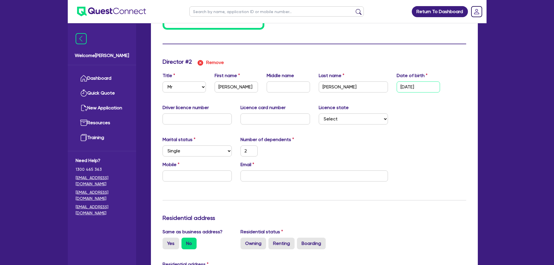
click at [388, 85] on div "Title Select Mr Mrs Ms Miss Dr First name [PERSON_NAME] Middle name Last name […" at bounding box center [314, 84] width 312 height 25
type input "2"
type input "0404818567"
type input "0 / /"
type input "2"
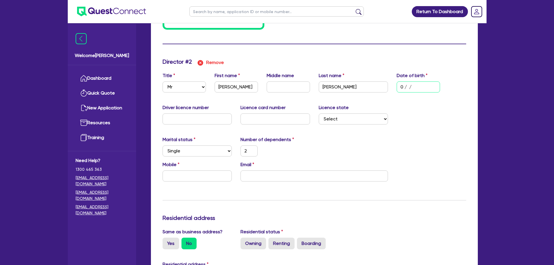
type input "2"
type input "0404818567"
type input "07/ /"
type input "2"
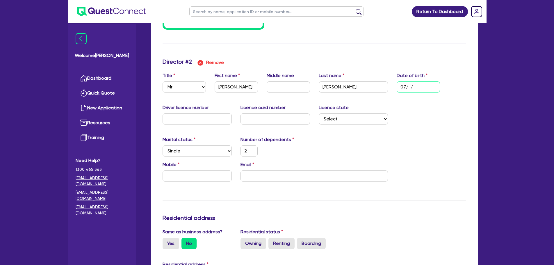
type input "0404818567"
type input "07/0 /"
type input "2"
type input "0404818567"
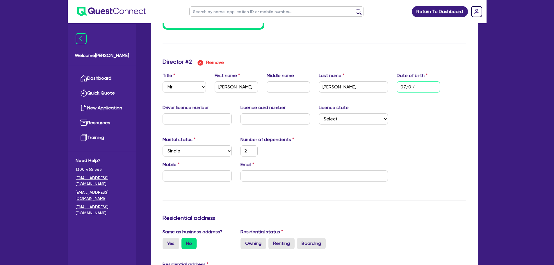
type input "07/03/"
type input "2"
type input "0404818567"
type input "07/03/1"
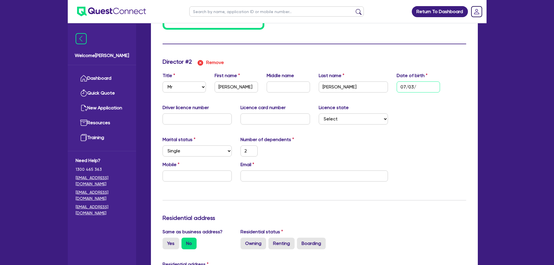
type input "2"
type input "0404818567"
type input "[DATE]"
type input "2"
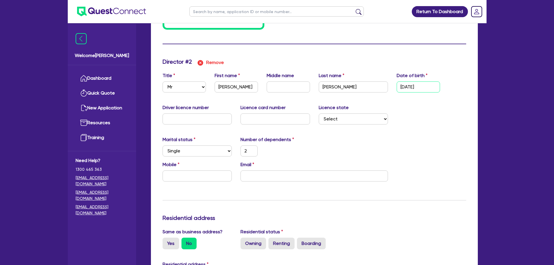
type input "2"
type input "0404818567"
type input "07/03/198"
type input "2"
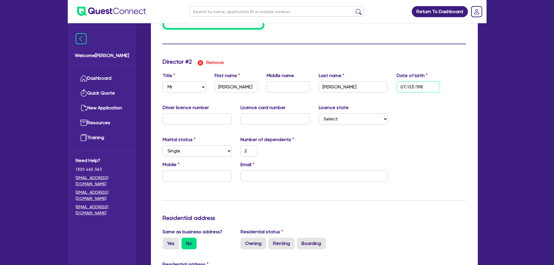
type input "0404818567"
type input "[DATE]"
type input "2"
type input "[DATE]"
click at [208, 176] on input "text" at bounding box center [198, 175] width 70 height 11
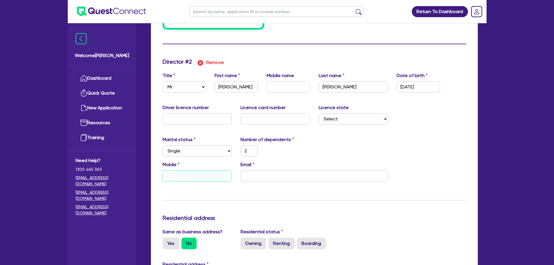
type input "2"
type input "0404818567"
type input "2"
type input "0"
type input "2"
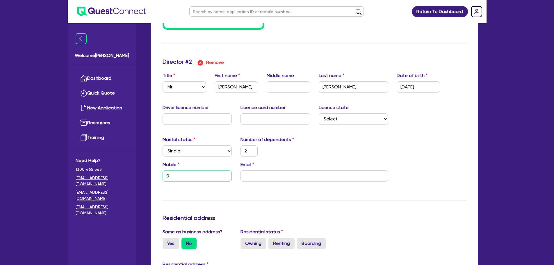
type input "0404818567"
type input "2"
type input "04"
type input "2"
type input "0404818567"
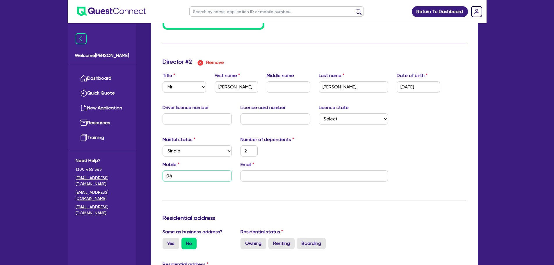
type input "2"
type input "042"
type input "2"
type input "0404818567"
type input "2"
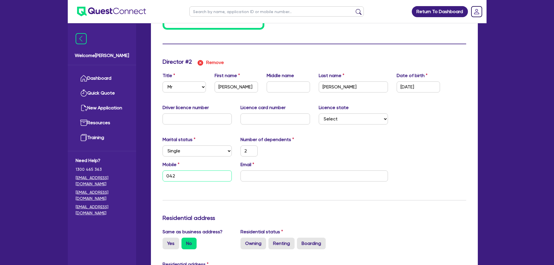
type input "0424"
type input "2"
type input "0404818567"
type input "2"
type input "0424 2"
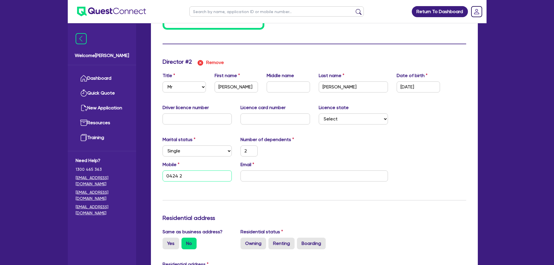
type input "2"
type input "0404818567"
type input "2"
type input "0424 20"
type input "2"
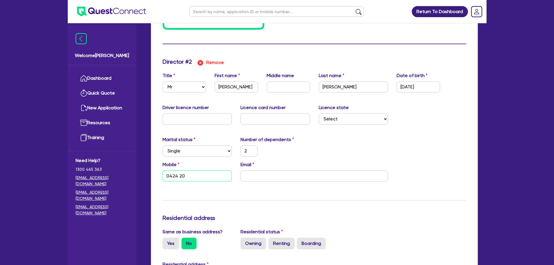
type input "0404818567"
type input "2"
type input "0424 208"
type input "2"
type input "0404818567"
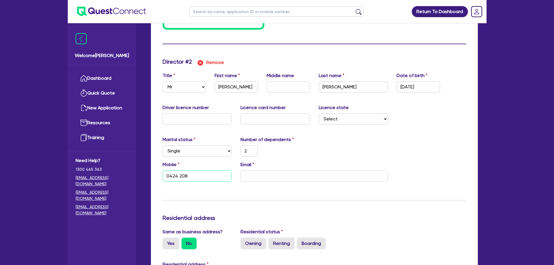
type input "2"
type input "0424 208 6"
type input "2"
type input "0404818567"
type input "2"
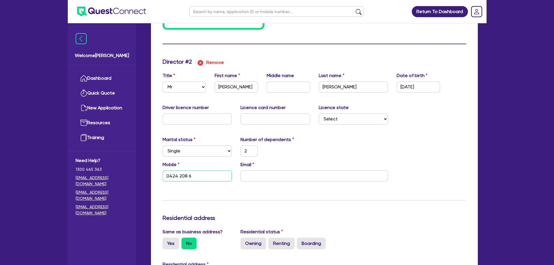
type input "0424 208 68"
type input "2"
type input "0404818567"
type input "2"
type input "0424 208 689"
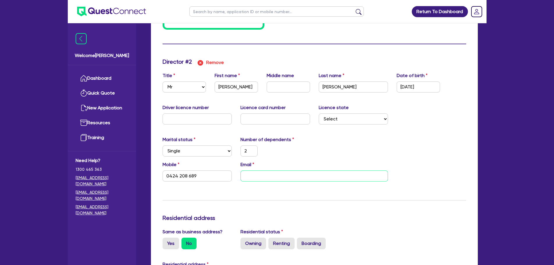
click at [264, 172] on input "email" at bounding box center [314, 175] width 147 height 11
type input "2"
type input "0404818567"
type input "2"
type input "0424 208 689"
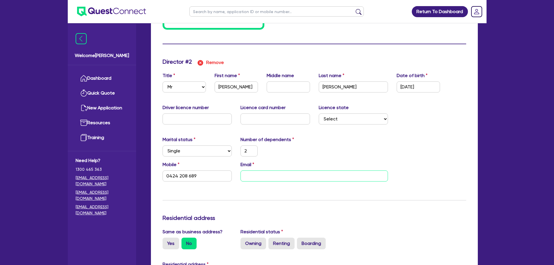
type input "a"
type input "2"
type input "0404818567"
type input "2"
type input "0424 208 689"
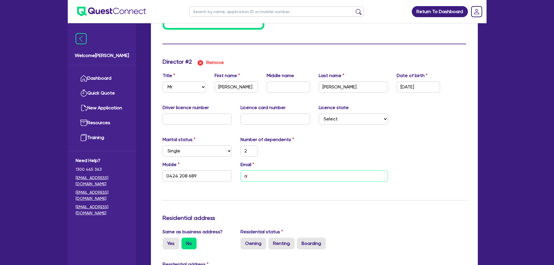
type input "am"
type input "2"
type input "0404818567"
type input "2"
type input "0424 208 689"
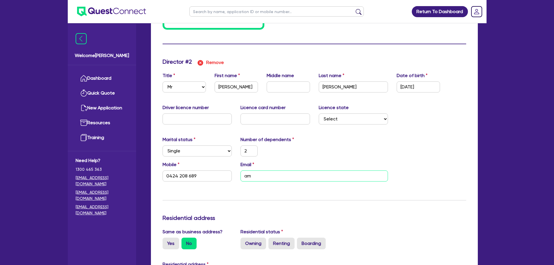
type input "ama"
type input "2"
type input "0404818567"
type input "2"
type input "0424 208 689"
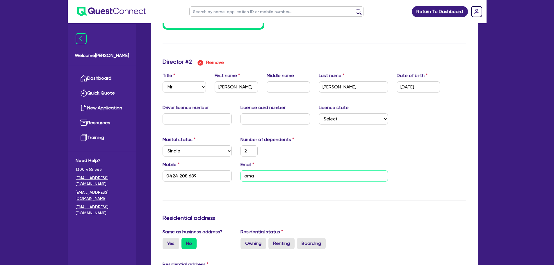
type input "aman"
type input "2"
type input "0404818567"
type input "2"
type input "0424 208 689"
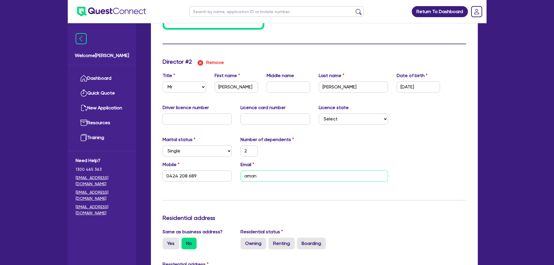
type input "amanp"
type input "2"
type input "0404818567"
type input "2"
type input "0424 208 689"
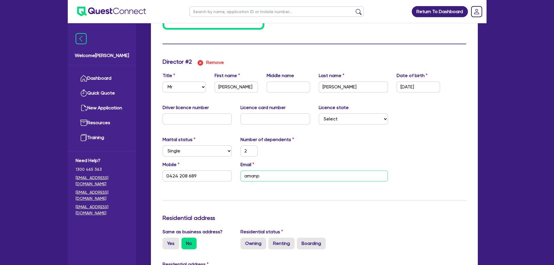
type input "amanpr"
type input "2"
type input "0404818567"
type input "2"
type input "0424 208 689"
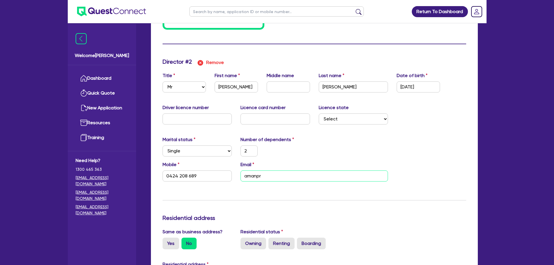
type input "amanpre"
type input "2"
type input "0404818567"
type input "2"
type input "0424 208 689"
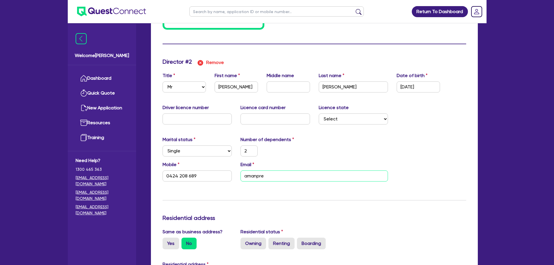
type input "amanpree"
type input "2"
type input "0404818567"
type input "2"
type input "0424 208 689"
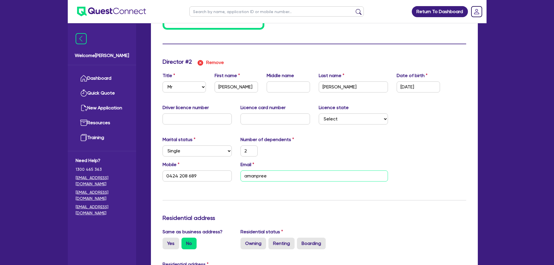
type input "[PERSON_NAME]"
type input "2"
type input "0404818567"
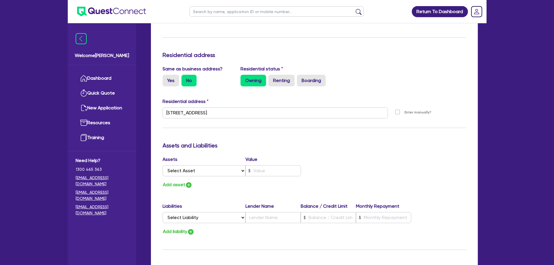
scroll to position [175, 0]
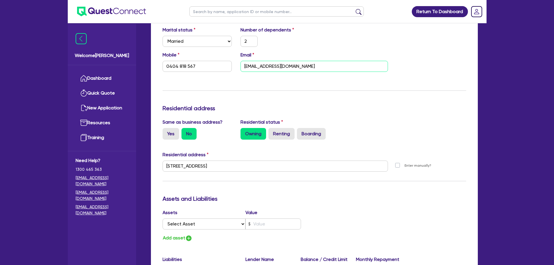
drag, startPoint x: 323, startPoint y: 67, endPoint x: 231, endPoint y: 70, distance: 91.4
click at [235, 66] on div "Mobile [PHONE_NUMBER] Email [EMAIL_ADDRESS][DOMAIN_NAME]" at bounding box center [314, 63] width 312 height 25
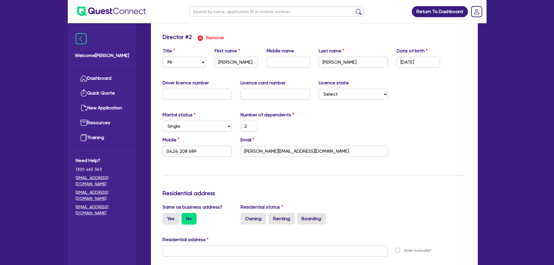
scroll to position [553, 0]
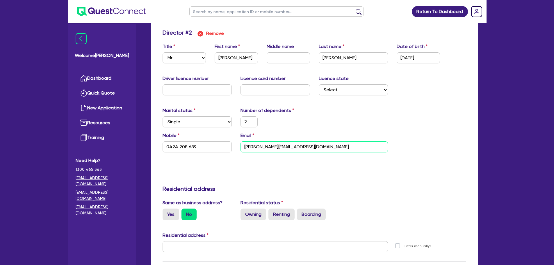
drag, startPoint x: 335, startPoint y: 148, endPoint x: 237, endPoint y: 147, distance: 98.3
click at [237, 147] on div "Email [PERSON_NAME][EMAIL_ADDRESS][DOMAIN_NAME]" at bounding box center [314, 142] width 156 height 20
click at [346, 114] on div "Marital status Select [DEMOGRAPHIC_DATA] Married De Facto / Partner Number of d…" at bounding box center [314, 119] width 312 height 25
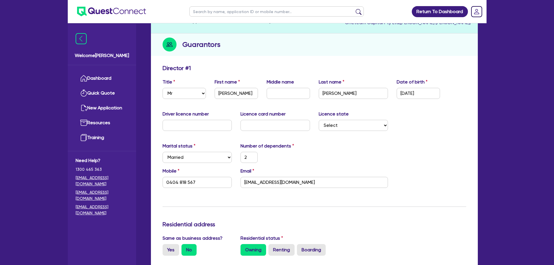
scroll to position [0, 0]
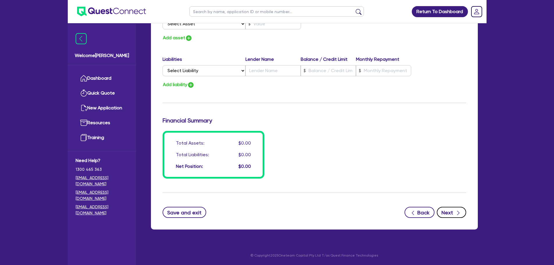
click at [448, 210] on button "Next" at bounding box center [451, 212] width 29 height 11
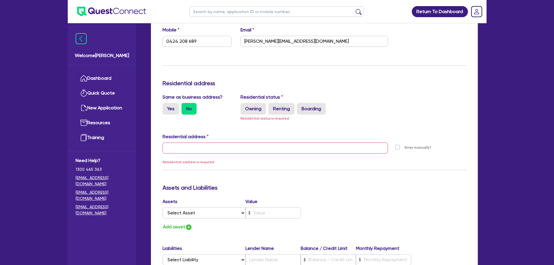
scroll to position [673, 0]
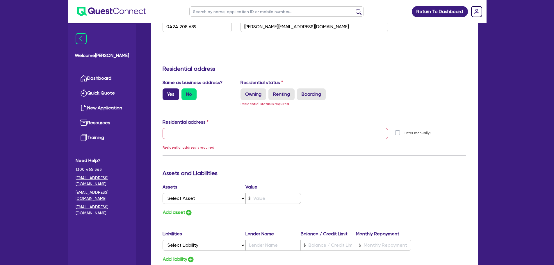
click at [171, 93] on label "Yes" at bounding box center [171, 94] width 17 height 12
click at [166, 92] on input "Yes" at bounding box center [165, 90] width 4 height 4
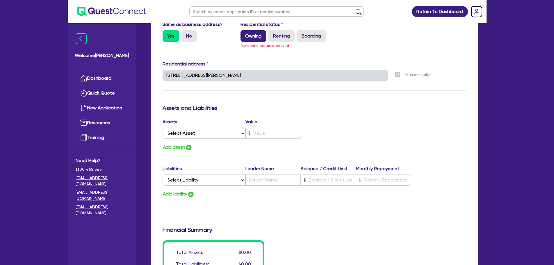
click at [259, 34] on label "Owning" at bounding box center [254, 36] width 26 height 12
click at [244, 34] on input "Owning" at bounding box center [243, 32] width 4 height 4
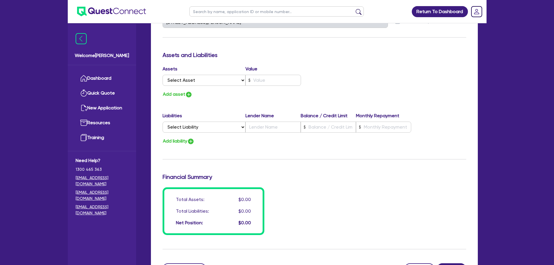
scroll to position [833, 0]
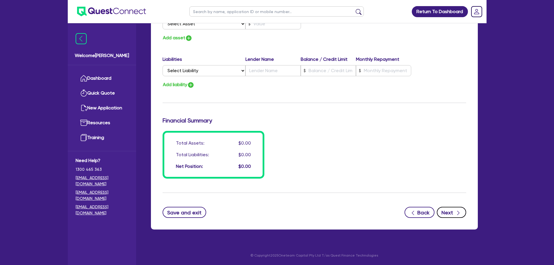
click at [448, 209] on button "Next" at bounding box center [451, 212] width 29 height 11
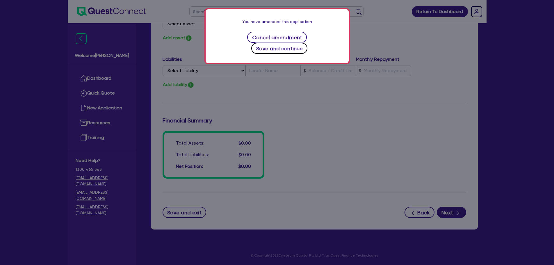
click at [305, 43] on button "Save and continue" at bounding box center [279, 48] width 56 height 11
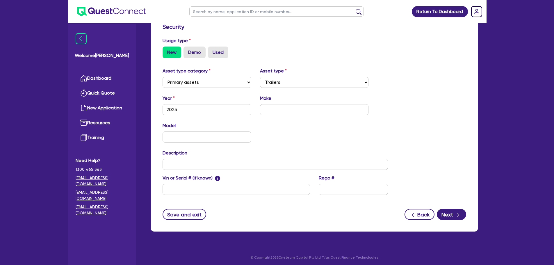
scroll to position [163, 0]
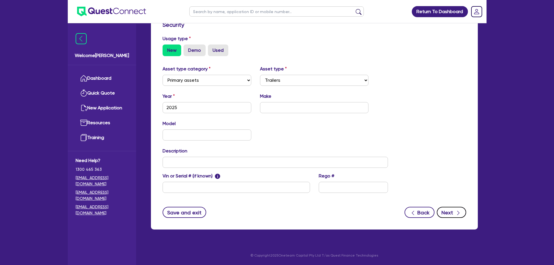
click at [453, 213] on button "Next" at bounding box center [451, 212] width 29 height 11
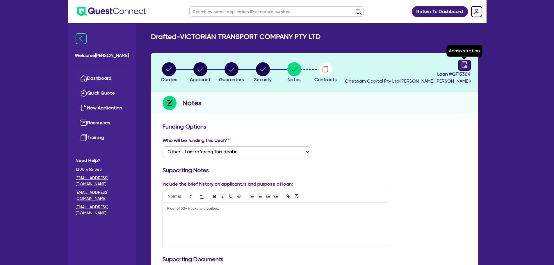
click at [462, 63] on icon "audit" at bounding box center [464, 64] width 6 height 6
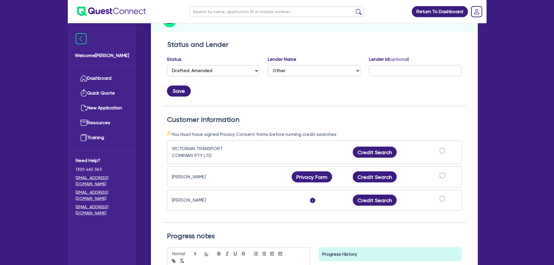
scroll to position [87, 0]
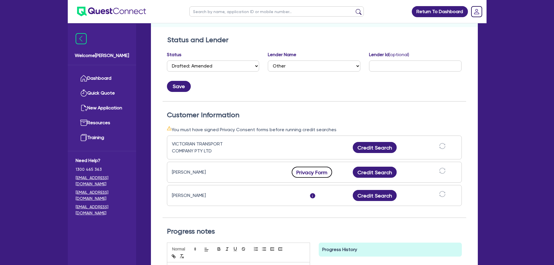
click at [320, 172] on button "Privacy Form" at bounding box center [312, 172] width 41 height 11
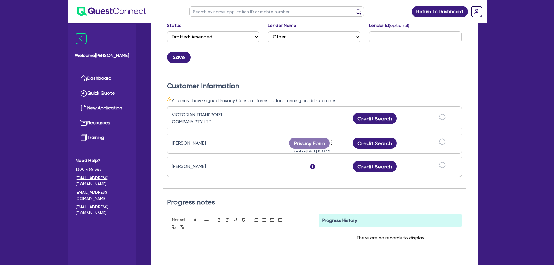
scroll to position [0, 0]
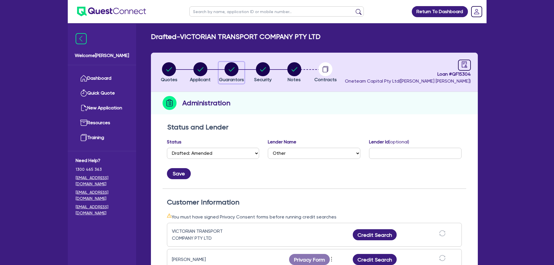
click at [226, 71] on circle "button" at bounding box center [232, 69] width 14 height 14
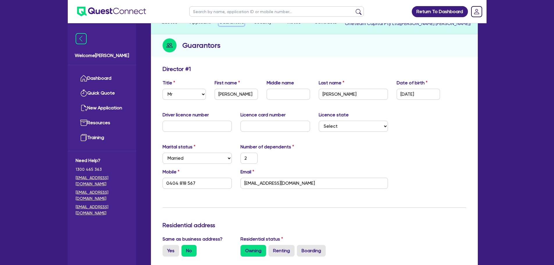
scroll to position [58, 0]
click at [210, 125] on input "text" at bounding box center [198, 125] width 70 height 11
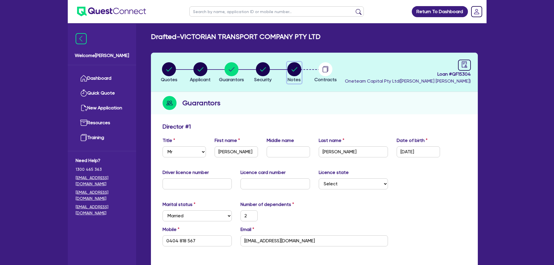
click at [297, 71] on circle "button" at bounding box center [294, 69] width 14 height 14
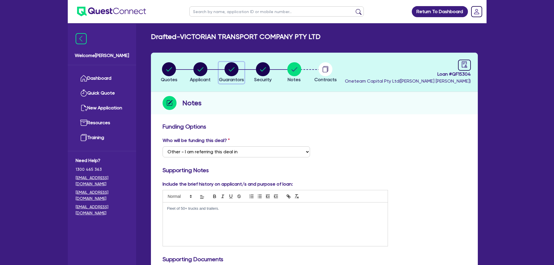
click at [231, 68] on circle "button" at bounding box center [232, 69] width 14 height 14
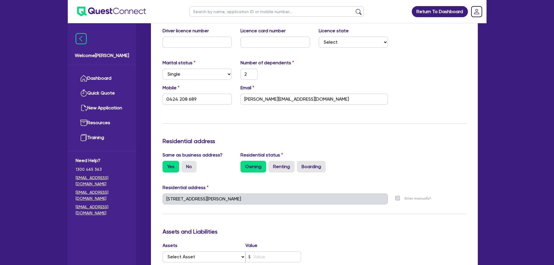
scroll to position [669, 0]
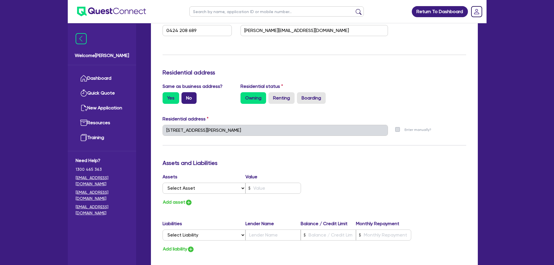
click at [184, 97] on label "No" at bounding box center [188, 98] width 15 height 12
click at [184, 96] on input "No" at bounding box center [183, 94] width 4 height 4
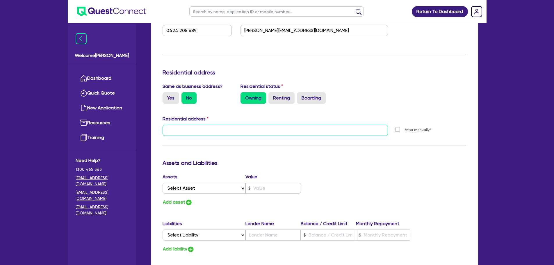
drag, startPoint x: 200, startPoint y: 126, endPoint x: 203, endPoint y: 131, distance: 5.9
click at [200, 126] on input "text" at bounding box center [276, 130] width 226 height 11
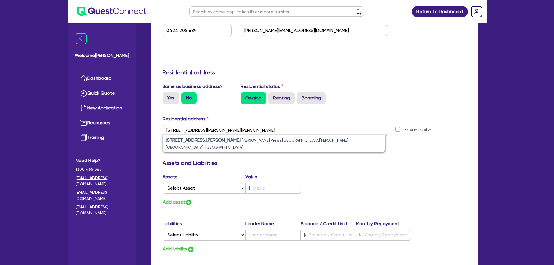
click at [405, 127] on label "Enter manually?" at bounding box center [418, 130] width 27 height 6
click at [400, 127] on input "Enter manually?" at bounding box center [399, 130] width 5 height 6
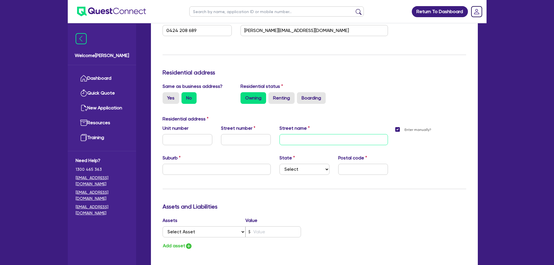
click at [293, 139] on input "text" at bounding box center [334, 139] width 108 height 11
click at [193, 140] on input "text" at bounding box center [188, 139] width 50 height 11
click at [241, 136] on input "text" at bounding box center [246, 139] width 50 height 11
click at [302, 139] on input "text" at bounding box center [334, 139] width 108 height 11
click at [305, 140] on input "[PERSON_NAME]" at bounding box center [334, 139] width 108 height 11
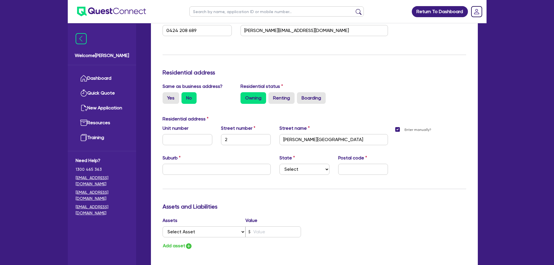
drag, startPoint x: 204, startPoint y: 179, endPoint x: 203, endPoint y: 173, distance: 6.1
click at [204, 180] on div "Unit number Street number 2 Street name [PERSON_NAME][GEOGRAPHIC_DATA] Suburb S…" at bounding box center [275, 154] width 234 height 59
click at [207, 169] on input "text" at bounding box center [217, 169] width 108 height 11
click at [181, 169] on input "MeltonSouth" at bounding box center [217, 169] width 108 height 11
click at [209, 169] on input "[PERSON_NAME][GEOGRAPHIC_DATA]" at bounding box center [217, 169] width 108 height 11
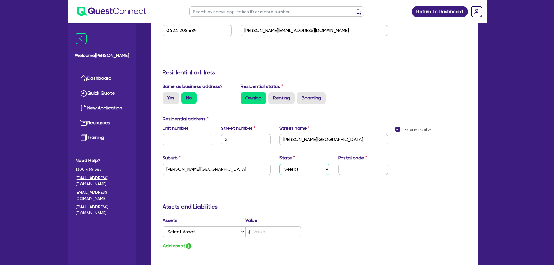
click at [294, 169] on select "Select [GEOGRAPHIC_DATA] [GEOGRAPHIC_DATA] [GEOGRAPHIC_DATA] [GEOGRAPHIC_DATA] …" at bounding box center [305, 169] width 50 height 11
click at [280, 164] on select "Select [GEOGRAPHIC_DATA] [GEOGRAPHIC_DATA] [GEOGRAPHIC_DATA] [GEOGRAPHIC_DATA] …" at bounding box center [305, 169] width 50 height 11
click at [342, 175] on div "Suburb [GEOGRAPHIC_DATA] [GEOGRAPHIC_DATA] Select [GEOGRAPHIC_DATA] [GEOGRAPHIC…" at bounding box center [275, 166] width 234 height 25
click at [351, 168] on input "text" at bounding box center [363, 169] width 50 height 11
click at [413, 152] on div "Enter manually?" at bounding box center [431, 154] width 78 height 59
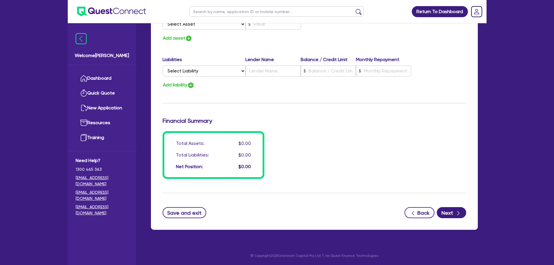
scroll to position [877, 0]
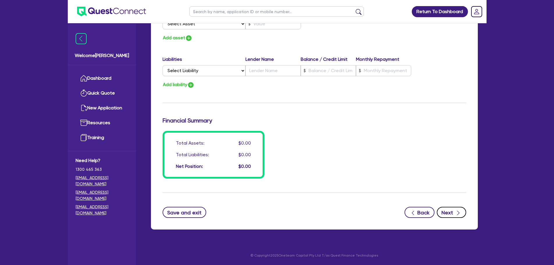
click at [450, 213] on button "Next" at bounding box center [451, 212] width 29 height 11
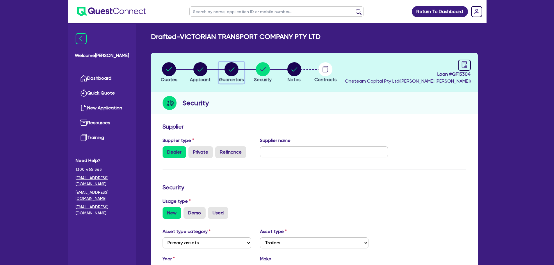
click at [227, 66] on circle "button" at bounding box center [232, 69] width 14 height 14
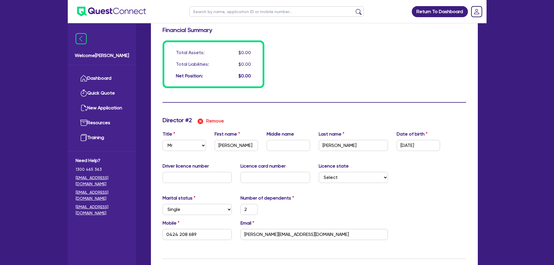
scroll to position [465, 0]
click at [202, 173] on input "text" at bounding box center [198, 177] width 70 height 11
click at [204, 177] on input "text" at bounding box center [198, 177] width 70 height 11
click at [251, 177] on input "text" at bounding box center [276, 177] width 70 height 11
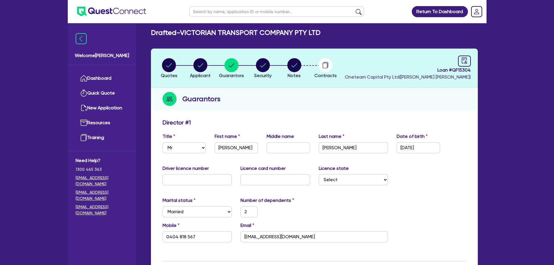
scroll to position [0, 0]
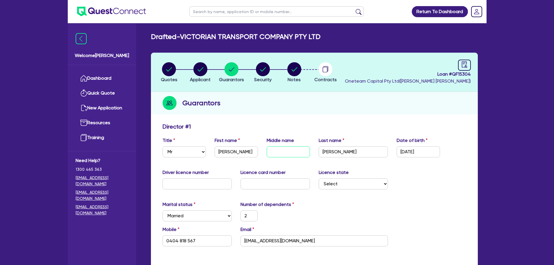
click at [282, 152] on input "text" at bounding box center [288, 151] width 43 height 11
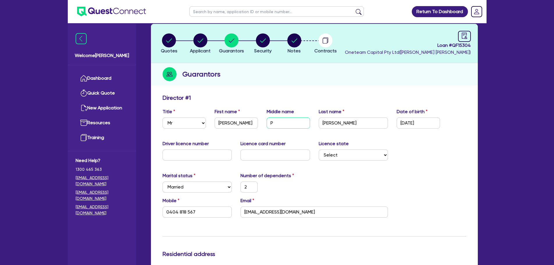
scroll to position [29, 0]
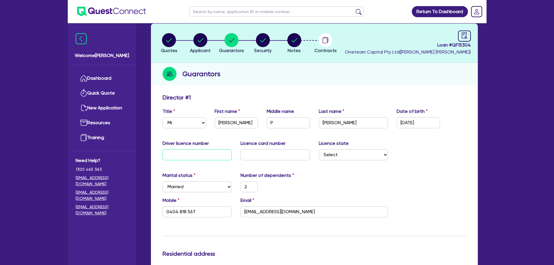
click at [211, 155] on input "text" at bounding box center [198, 154] width 70 height 11
click at [249, 156] on input "text" at bounding box center [276, 154] width 70 height 11
drag, startPoint x: 371, startPoint y: 157, endPoint x: 368, endPoint y: 157, distance: 3.0
click at [371, 157] on select "Select [GEOGRAPHIC_DATA] [GEOGRAPHIC_DATA] [GEOGRAPHIC_DATA] [GEOGRAPHIC_DATA] …" at bounding box center [354, 154] width 70 height 11
click at [319, 149] on select "Select [GEOGRAPHIC_DATA] [GEOGRAPHIC_DATA] [GEOGRAPHIC_DATA] [GEOGRAPHIC_DATA] …" at bounding box center [354, 154] width 70 height 11
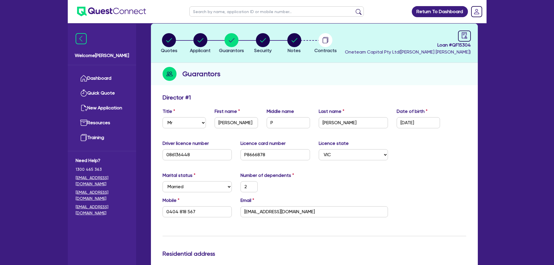
drag, startPoint x: 402, startPoint y: 145, endPoint x: 407, endPoint y: 145, distance: 5.2
click at [405, 145] on div "Driver licence number [DRIVERS_LICENSE_NUMBER] Licence card number [DRIVERS_LIC…" at bounding box center [314, 152] width 312 height 25
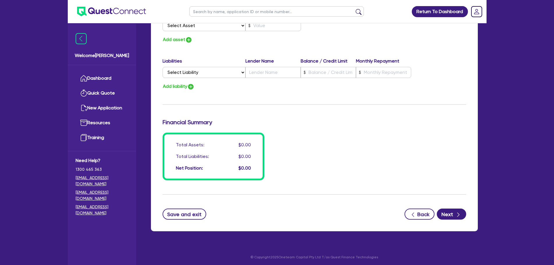
scroll to position [877, 0]
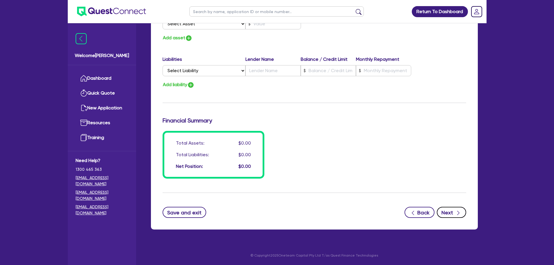
click at [457, 214] on icon "button" at bounding box center [458, 213] width 6 height 6
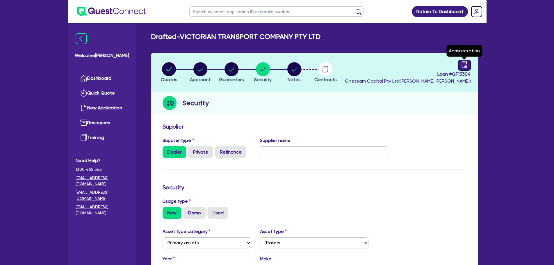
click at [460, 67] on link at bounding box center [464, 65] width 13 height 11
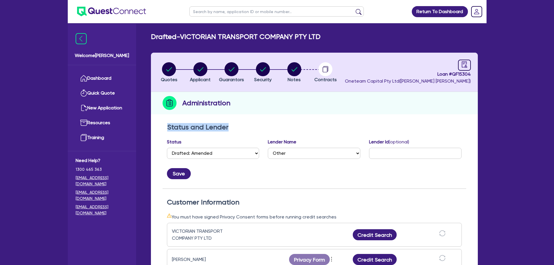
drag, startPoint x: 228, startPoint y: 131, endPoint x: 168, endPoint y: 129, distance: 60.5
click at [168, 129] on h2 "Status and Lender" at bounding box center [314, 127] width 294 height 8
click at [243, 141] on div "Status Select Quoted Drafted: New Drafted: Amended Submitted: New Submitted: Am…" at bounding box center [213, 148] width 92 height 20
drag, startPoint x: 225, startPoint y: 127, endPoint x: 166, endPoint y: 129, distance: 59.1
click at [165, 128] on div "Status and Lender Status Select Quoted Drafted: New Drafted: Amended Submitted:…" at bounding box center [315, 156] width 304 height 66
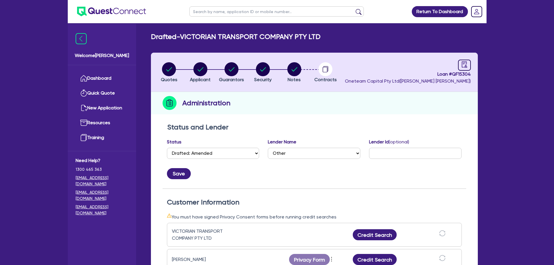
click at [228, 139] on div "Status Select Quoted Drafted: New Drafted: Amended Submitted: New Submitted: Am…" at bounding box center [213, 148] width 92 height 20
click at [460, 62] on link at bounding box center [464, 65] width 13 height 11
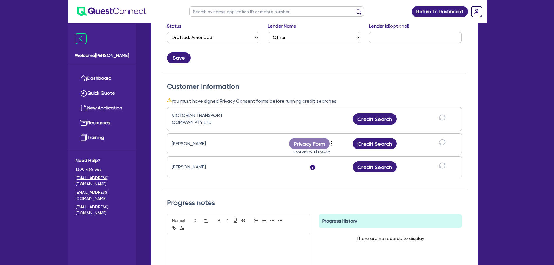
scroll to position [116, 0]
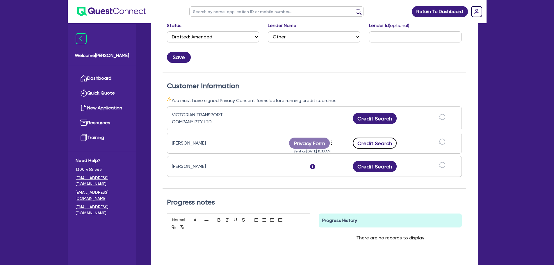
click at [380, 146] on button "Credit Search" at bounding box center [375, 143] width 44 height 11
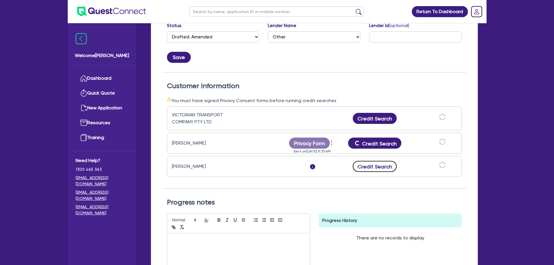
click at [379, 167] on button "Credit Search" at bounding box center [375, 166] width 44 height 11
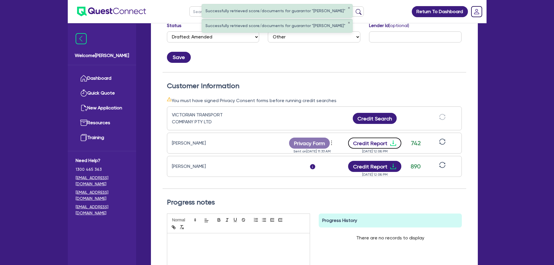
click at [378, 141] on button "Credit Report" at bounding box center [374, 143] width 53 height 11
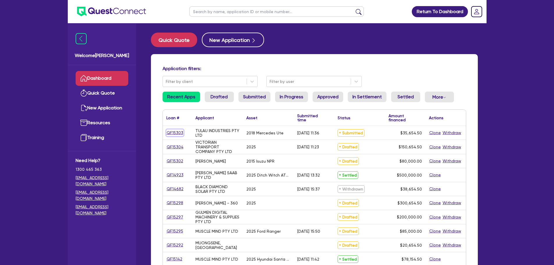
click at [177, 131] on link "QF15303" at bounding box center [174, 132] width 17 height 7
select select "CARS_AND_LIGHT_TRUCKS"
select select "VANS_AND_UTES"
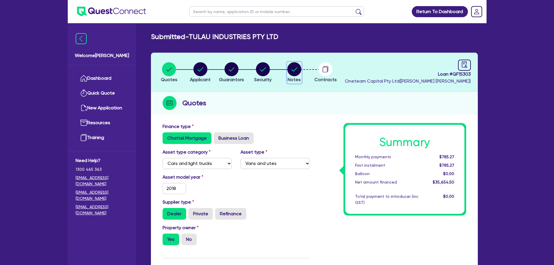
drag, startPoint x: 290, startPoint y: 67, endPoint x: 291, endPoint y: 70, distance: 3.4
click at [290, 67] on circle "button" at bounding box center [294, 69] width 14 height 14
select select "Other"
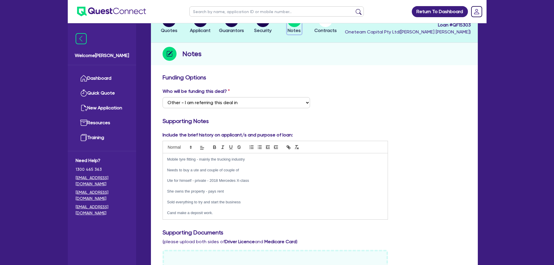
scroll to position [145, 0]
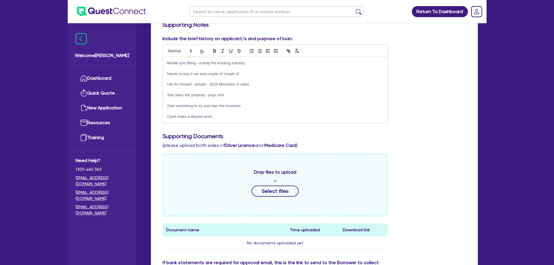
click at [167, 64] on p "Mobile tyre fitting - mainly the trucking industry" at bounding box center [275, 62] width 216 height 5
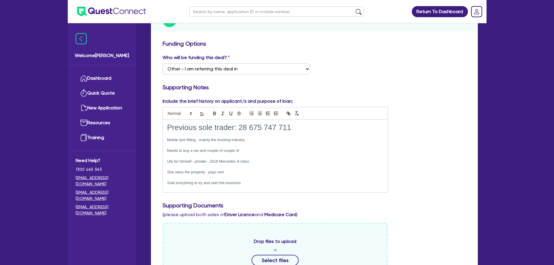
scroll to position [0, 0]
drag, startPoint x: 294, startPoint y: 128, endPoint x: 142, endPoint y: 125, distance: 152.4
click at [142, 125] on div "Welcome Rob Dashboard Quick Quote New Application Ref Company Ref Salesperson R…" at bounding box center [277, 193] width 419 height 553
click at [174, 114] on span at bounding box center [179, 113] width 29 height 7
click at [181, 160] on span at bounding box center [186, 159] width 37 height 9
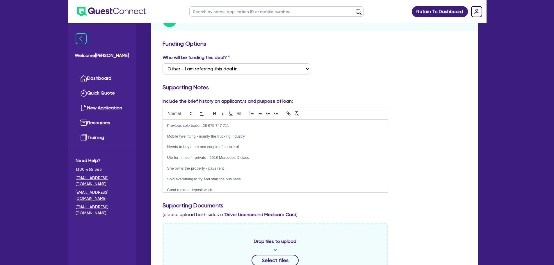
click at [266, 145] on p "Needs to buy a ute and couple of couple of" at bounding box center [275, 146] width 216 height 5
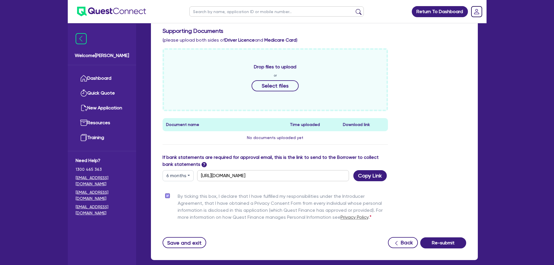
scroll to position [288, 0]
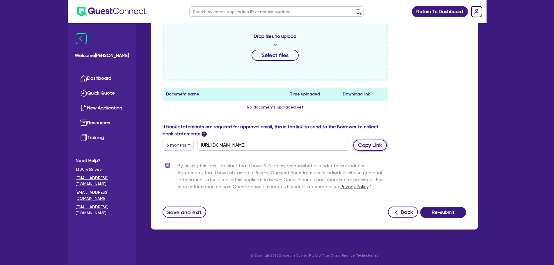
click at [371, 145] on button "Copy Link" at bounding box center [369, 145] width 33 height 11
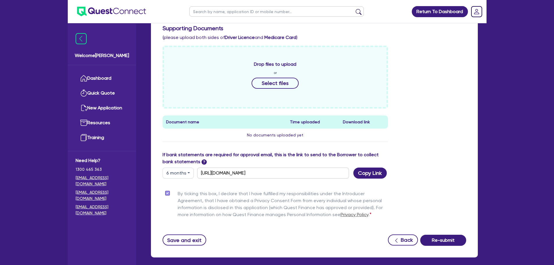
scroll to position [113, 0]
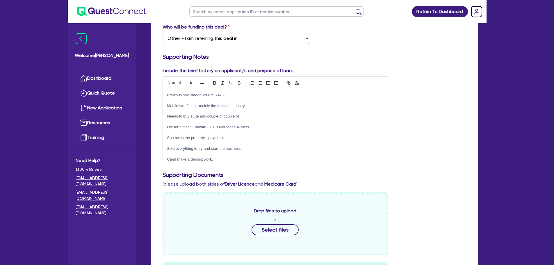
click at [416, 122] on div "Include the brief history on applicant/s and purpose of loan: Previous sole tra…" at bounding box center [314, 116] width 312 height 99
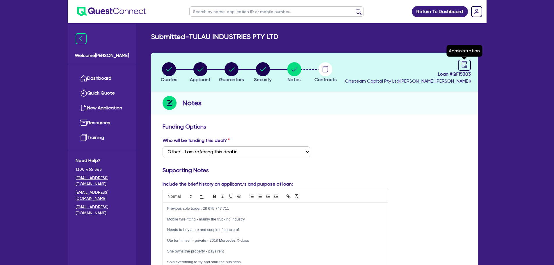
drag, startPoint x: 462, startPoint y: 64, endPoint x: 455, endPoint y: 69, distance: 7.9
click at [462, 64] on icon "audit" at bounding box center [464, 64] width 6 height 6
select select "SUBMITTED_NEW"
select select "Other"
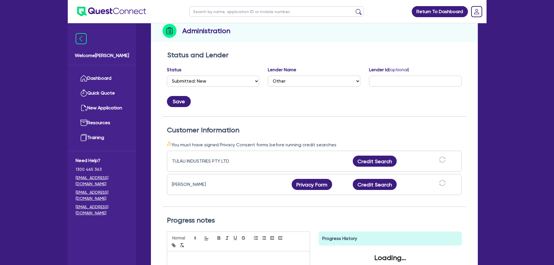
scroll to position [145, 0]
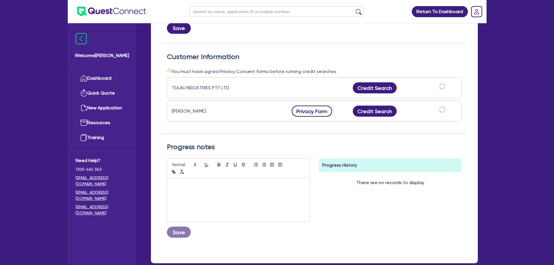
click at [312, 113] on button "Privacy Form" at bounding box center [312, 111] width 41 height 11
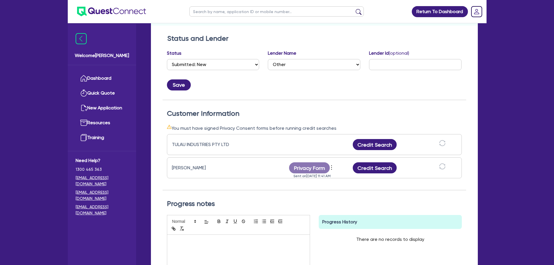
scroll to position [0, 0]
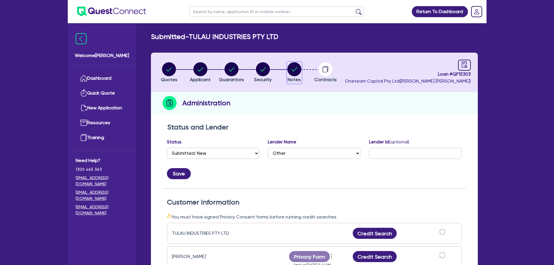
click at [288, 70] on circle "button" at bounding box center [294, 69] width 14 height 14
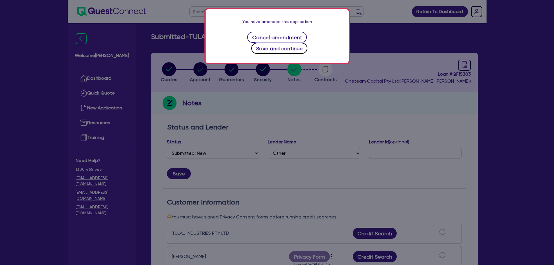
click at [305, 43] on button "Save and continue" at bounding box center [279, 48] width 56 height 11
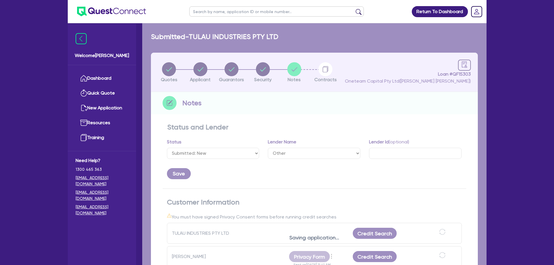
select select "Other"
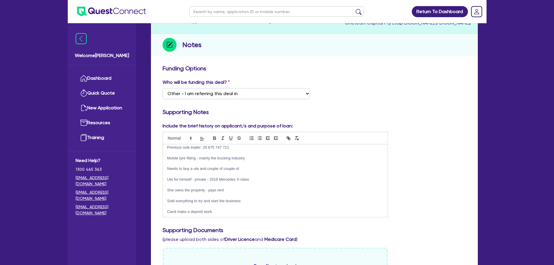
scroll to position [4, 0]
click at [176, 213] on p "Cand make a deposit work." at bounding box center [275, 210] width 216 height 5
click at [249, 196] on p at bounding box center [275, 194] width 216 height 5
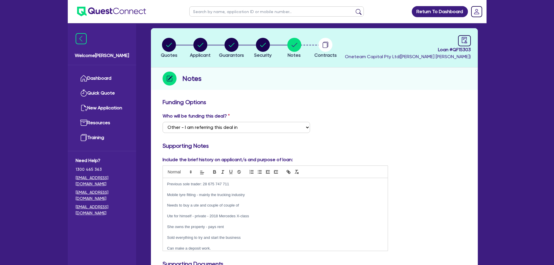
scroll to position [0, 0]
